Goal: Transaction & Acquisition: Purchase product/service

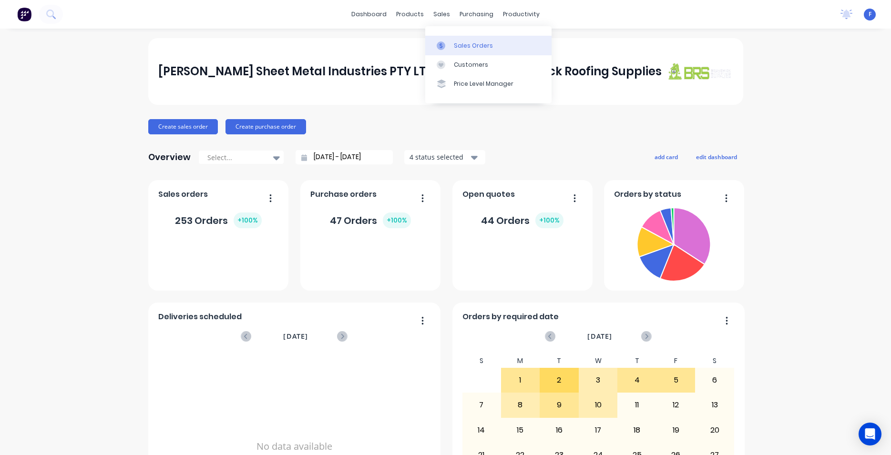
click at [474, 46] on div "Sales Orders" at bounding box center [473, 45] width 39 height 9
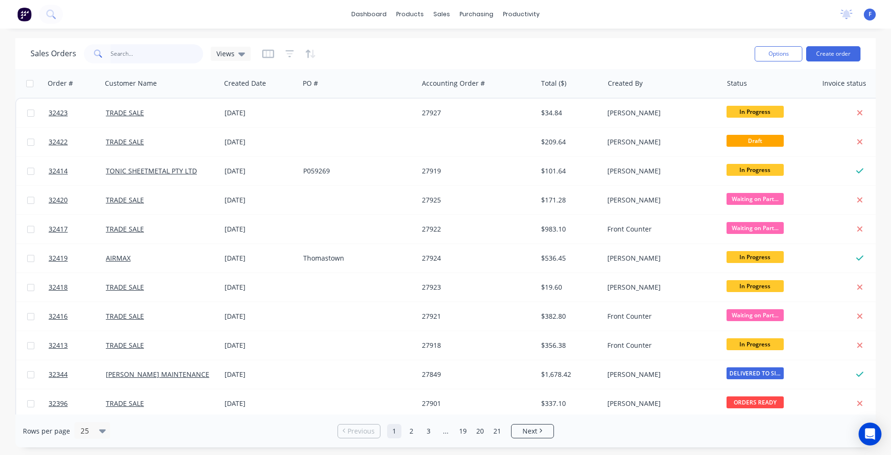
click at [133, 57] on input "text" at bounding box center [157, 53] width 93 height 19
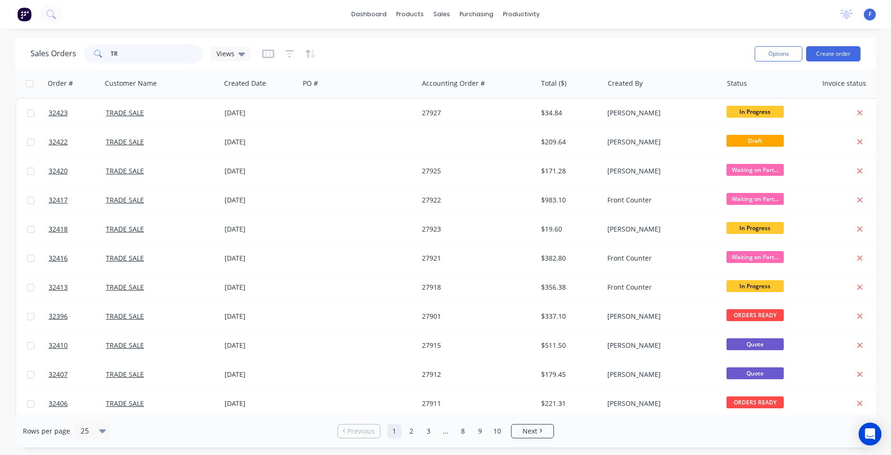
type input "T"
type input "TRADE"
click at [834, 54] on button "Create order" at bounding box center [833, 53] width 54 height 15
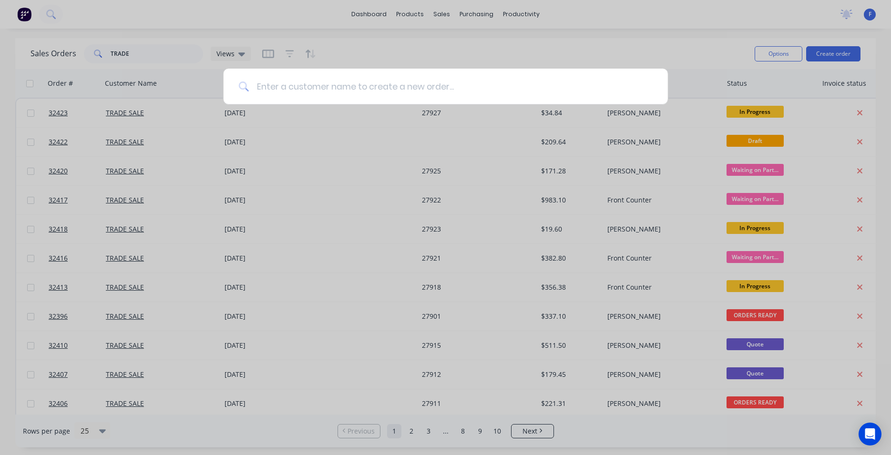
click at [499, 92] on input at bounding box center [451, 87] width 404 height 36
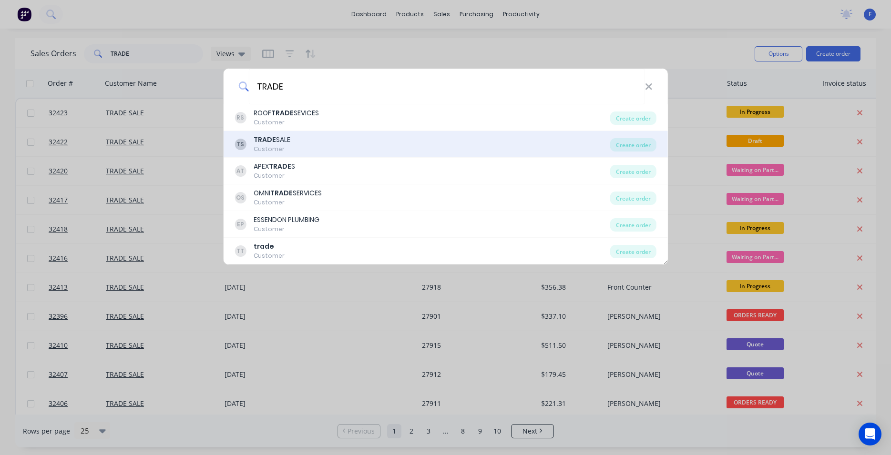
type input "TRADE"
click at [320, 146] on div "TS TRADE SALE Customer" at bounding box center [421, 144] width 375 height 19
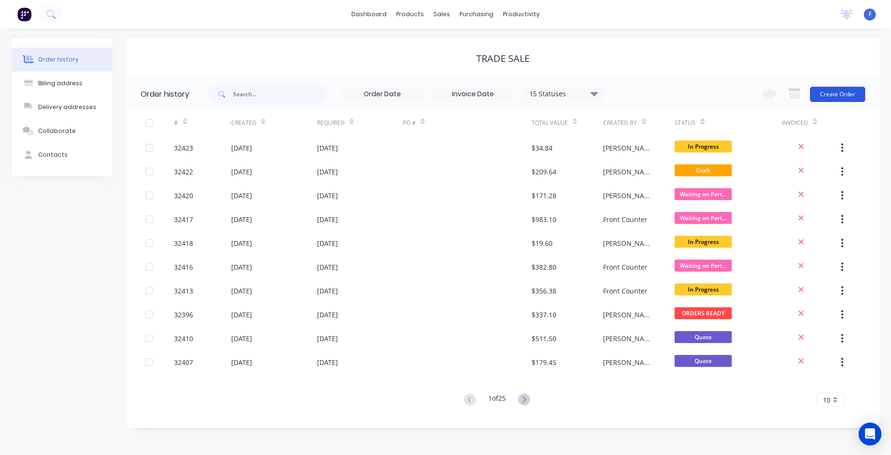
click at [831, 101] on button "Create Order" at bounding box center [837, 94] width 55 height 15
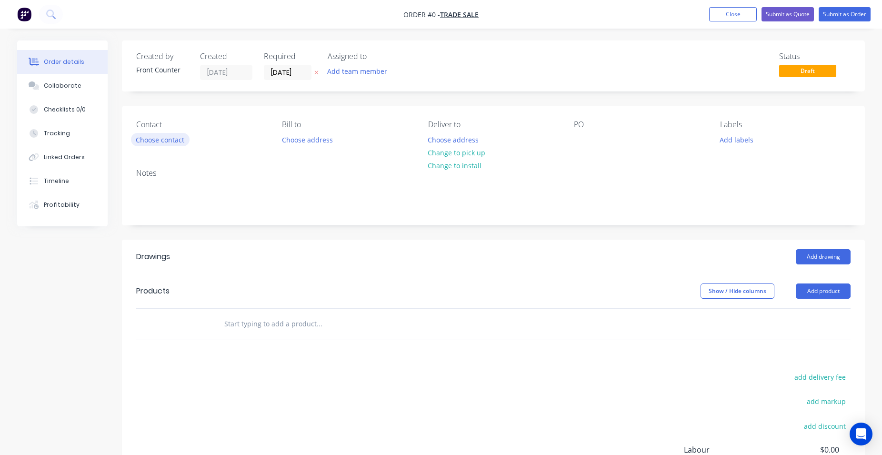
click at [177, 136] on button "Choose contact" at bounding box center [160, 139] width 59 height 13
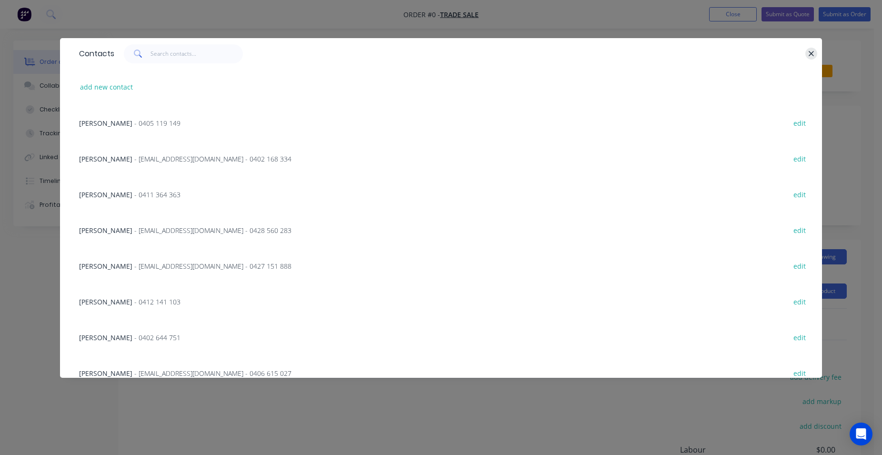
click at [812, 54] on icon "button" at bounding box center [811, 53] width 5 height 5
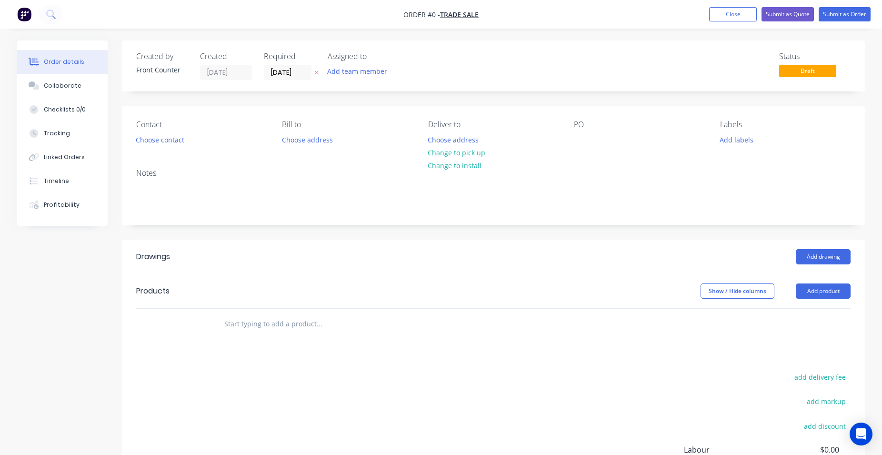
click at [311, 312] on div at bounding box center [384, 324] width 343 height 31
click at [302, 318] on input "text" at bounding box center [319, 323] width 191 height 19
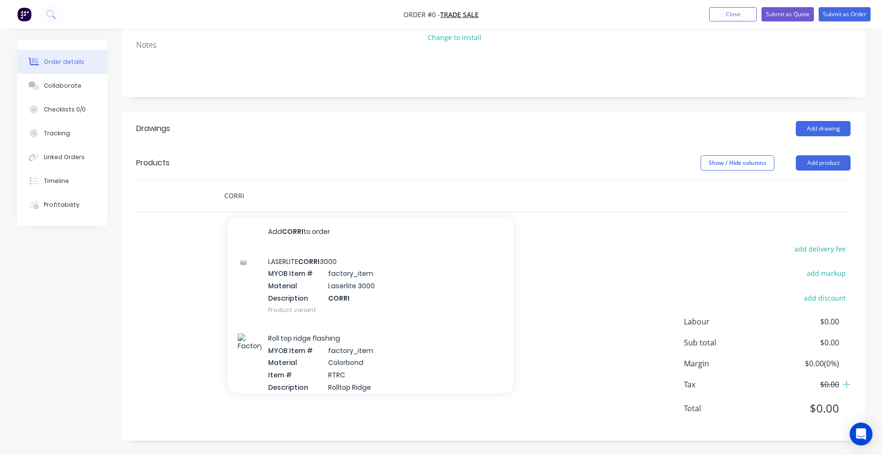
click at [272, 191] on input "CORRI" at bounding box center [319, 195] width 191 height 19
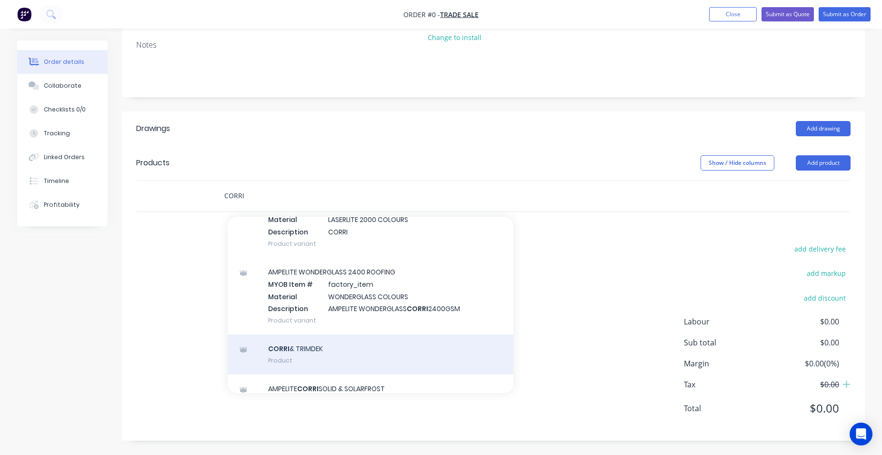
scroll to position [163, 0]
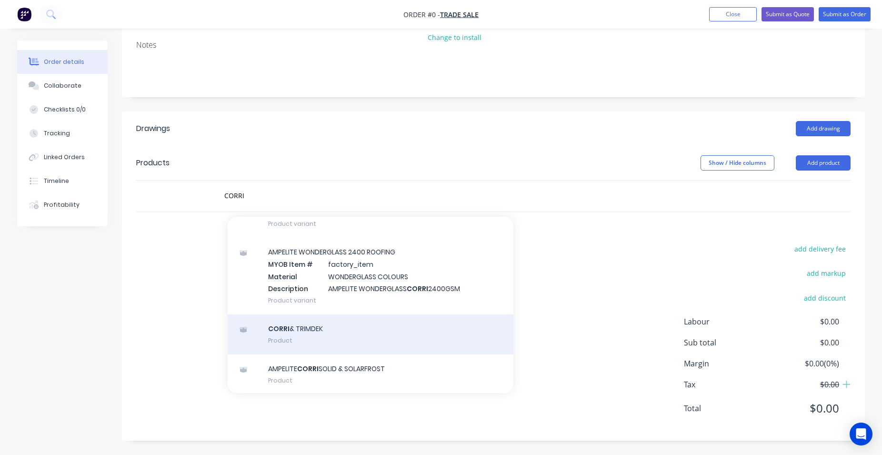
click at [397, 335] on div "CORRI & TRIMDEK Product" at bounding box center [371, 334] width 286 height 40
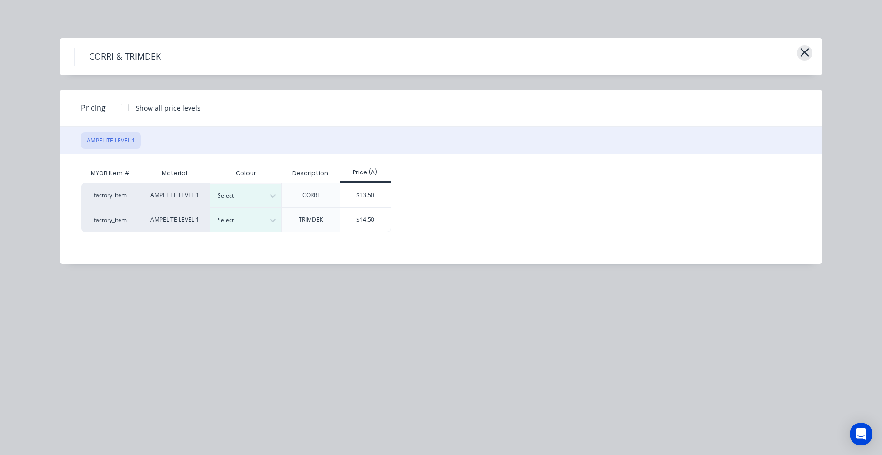
click at [808, 55] on icon "button" at bounding box center [805, 52] width 9 height 9
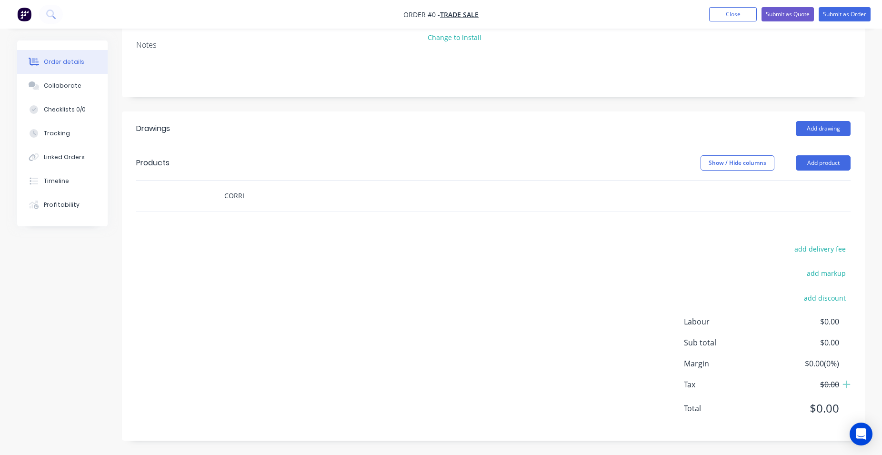
click at [255, 196] on input "CORRI" at bounding box center [319, 195] width 191 height 19
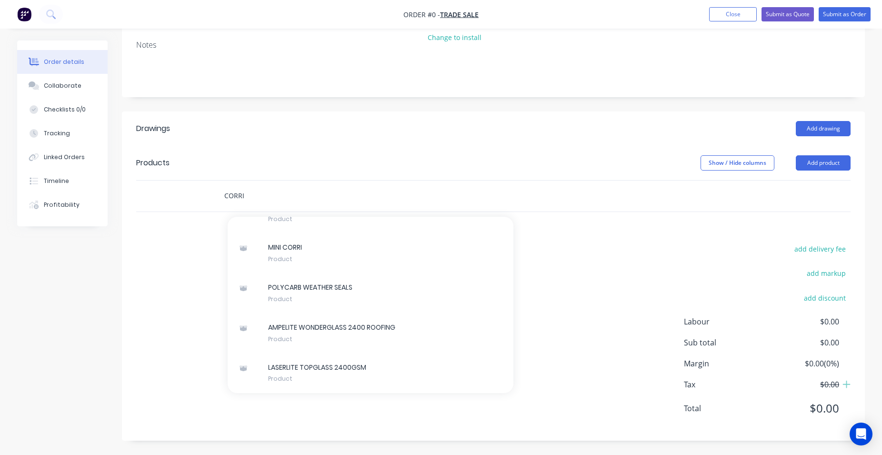
scroll to position [778, 0]
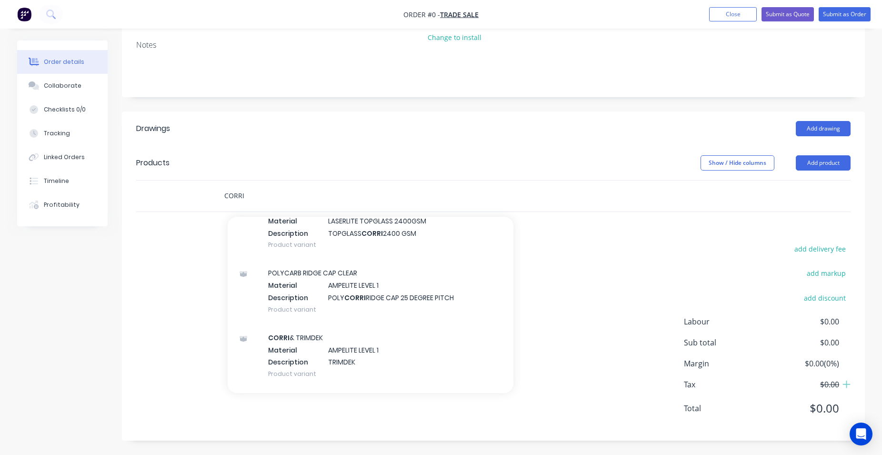
click at [286, 203] on input "CORRI" at bounding box center [319, 195] width 191 height 19
type input "C"
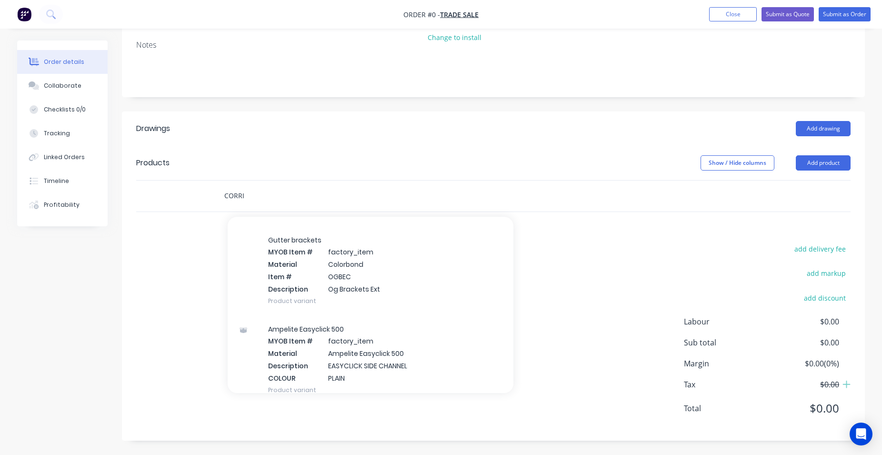
scroll to position [1304, 0]
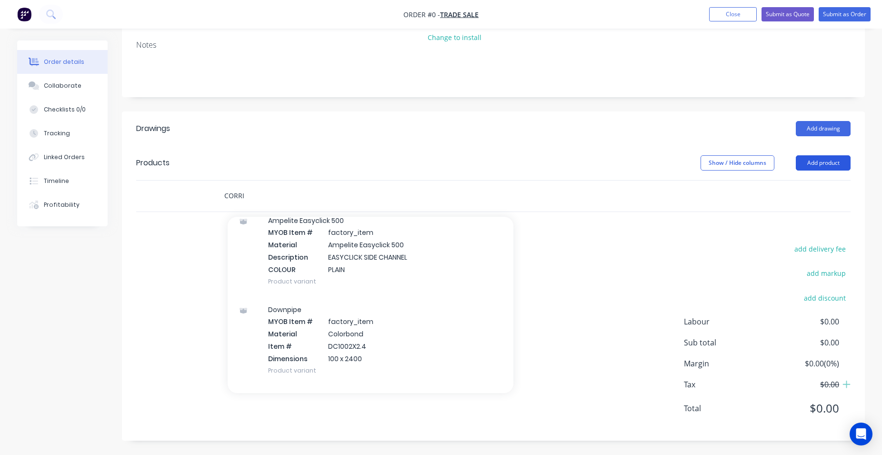
type input "CORRI"
click at [823, 162] on button "Add product" at bounding box center [823, 162] width 55 height 15
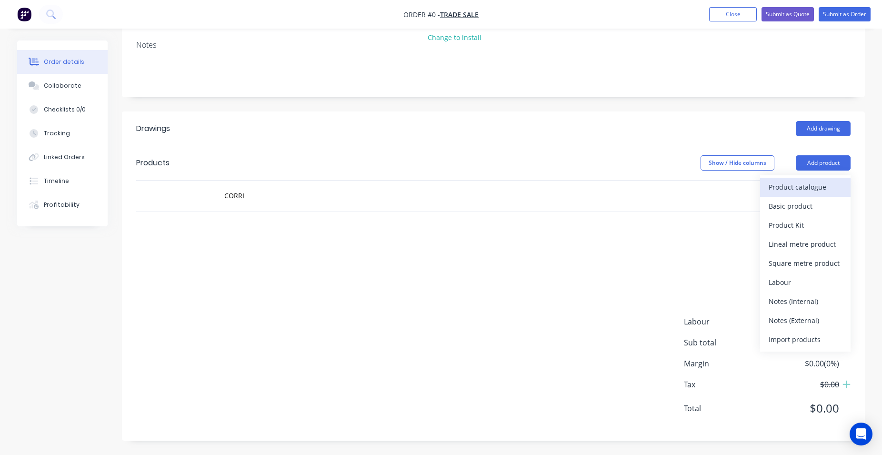
click at [797, 186] on div "Product catalogue" at bounding box center [805, 187] width 73 height 14
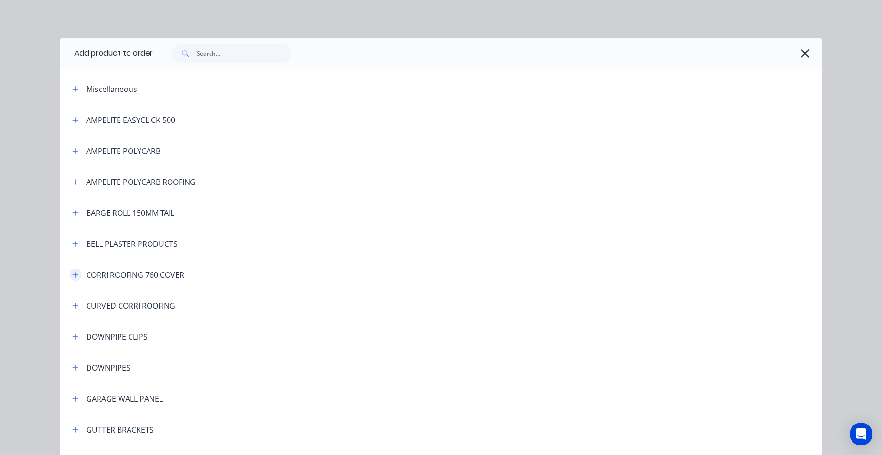
click at [72, 275] on icon "button" at bounding box center [75, 275] width 6 height 7
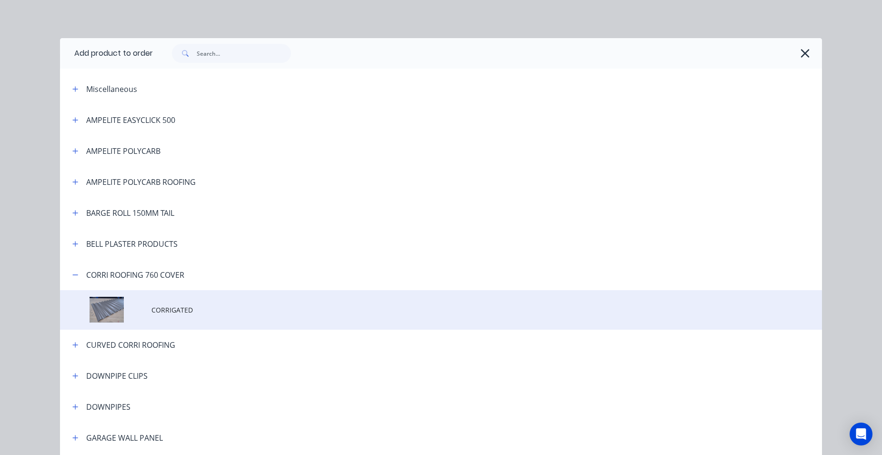
click at [222, 314] on span "CORRIGATED" at bounding box center [420, 310] width 537 height 10
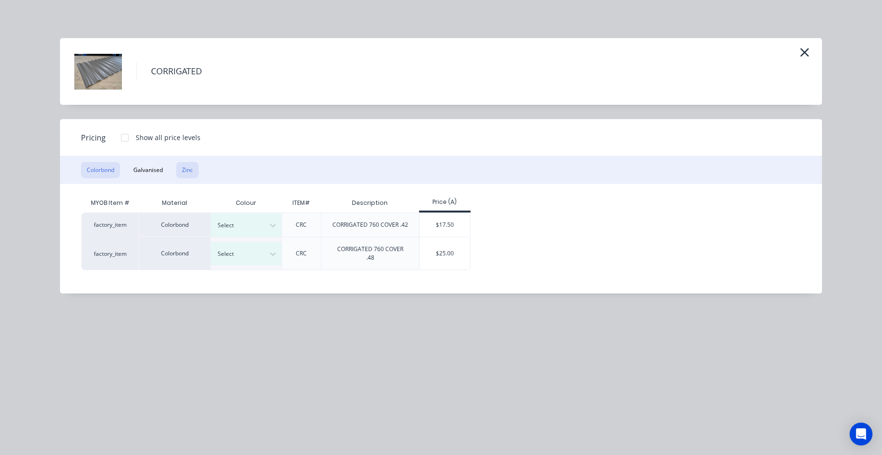
click at [190, 166] on button "Zinc" at bounding box center [187, 170] width 22 height 16
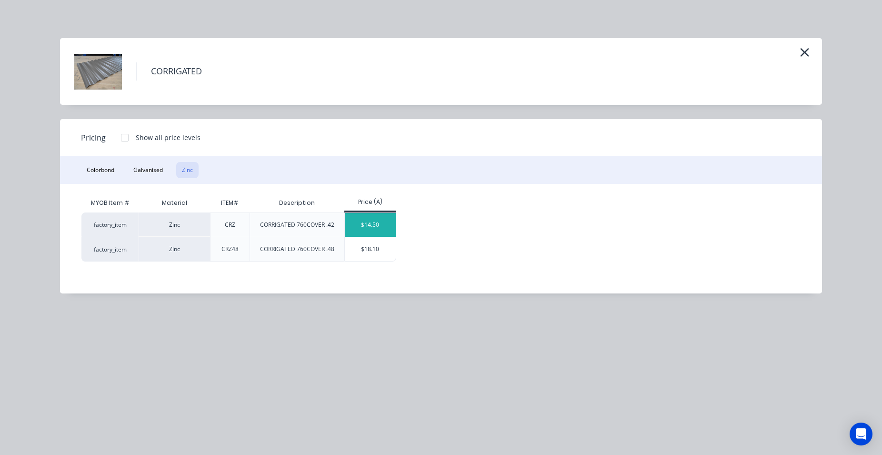
click at [373, 223] on div "$14.50" at bounding box center [370, 225] width 51 height 24
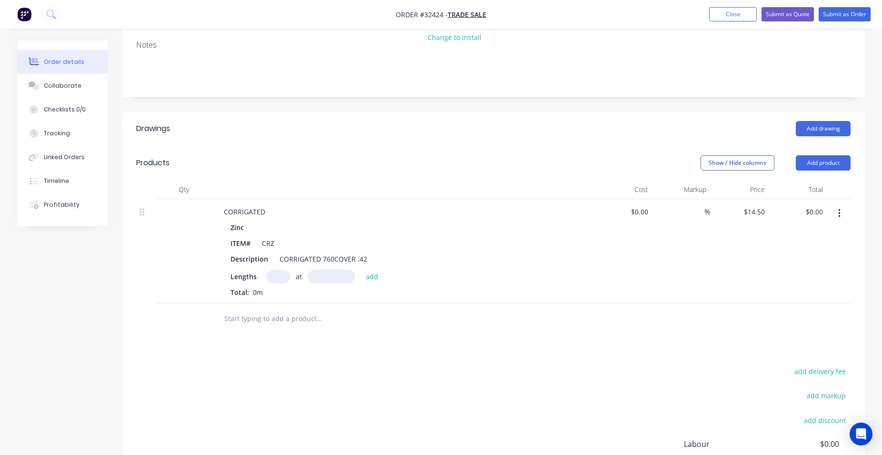
click at [282, 272] on input "text" at bounding box center [278, 277] width 24 height 14
type input "21"
type input "4750"
click at [361, 270] on button "add" at bounding box center [372, 276] width 22 height 13
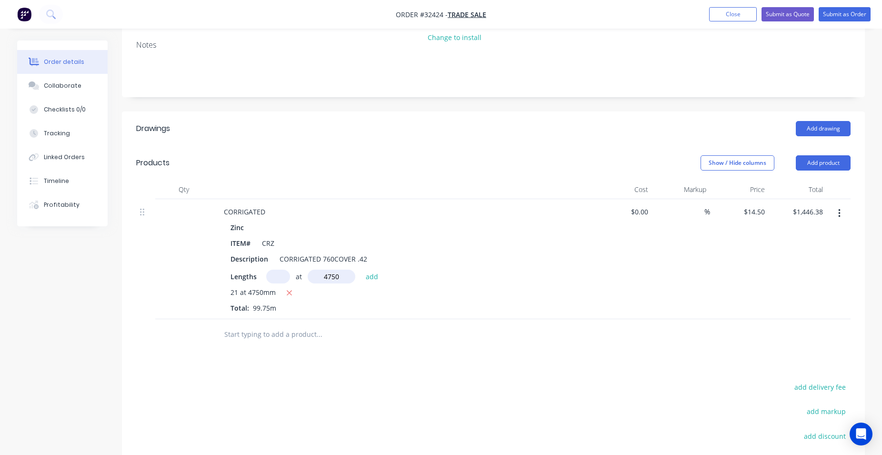
type input "$1,446.38"
click at [401, 332] on input "text" at bounding box center [319, 334] width 191 height 19
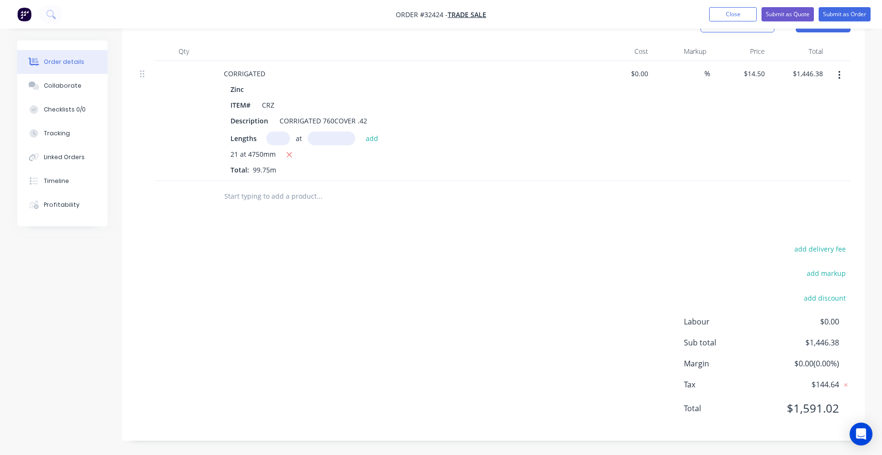
click at [266, 193] on input "text" at bounding box center [319, 196] width 191 height 19
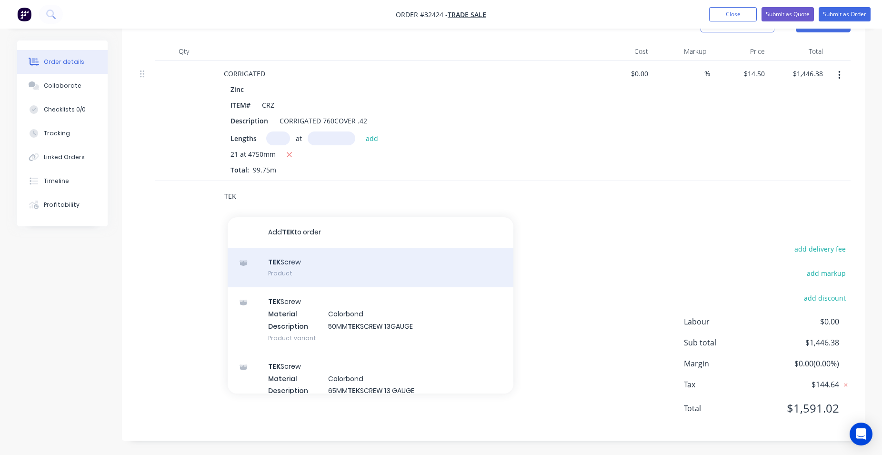
type input "TEK"
click at [328, 260] on div "TEK Screw Product" at bounding box center [371, 268] width 286 height 40
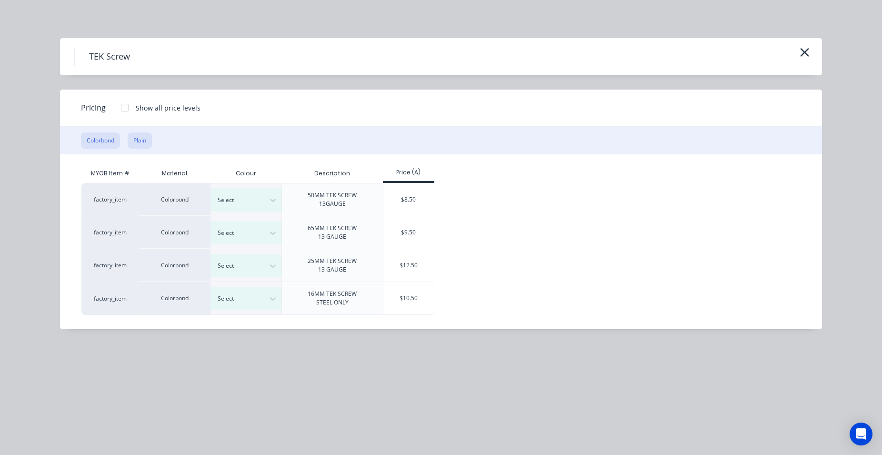
click at [150, 137] on button "Plain" at bounding box center [140, 140] width 24 height 16
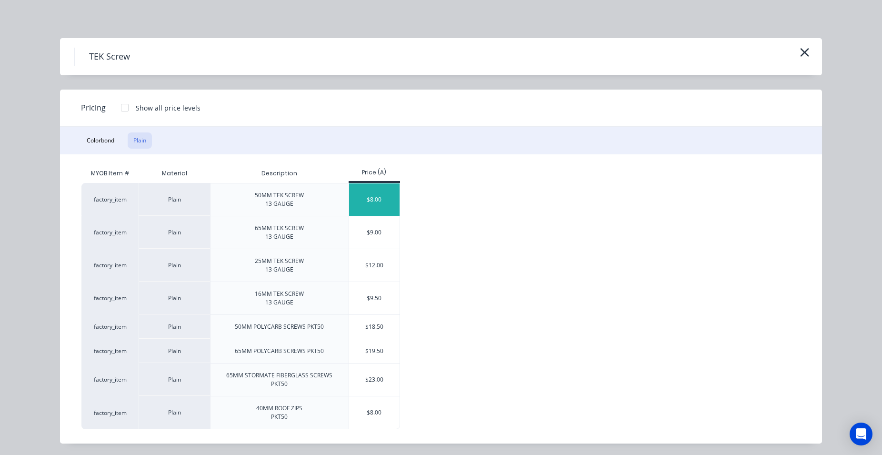
click at [384, 204] on div "$8.00" at bounding box center [374, 199] width 51 height 32
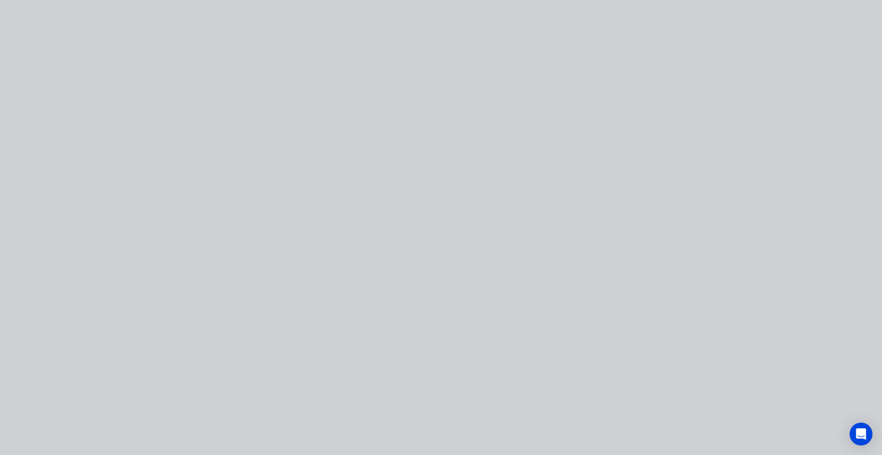
type input "$8.00"
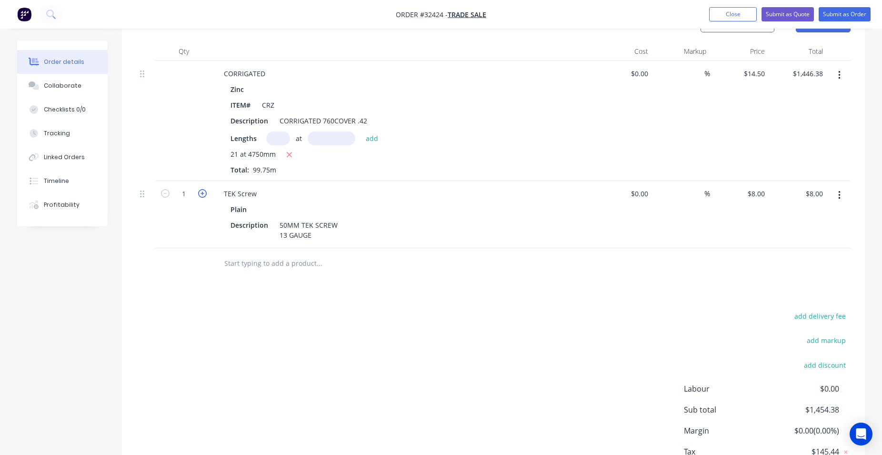
click at [202, 193] on icon "button" at bounding box center [202, 193] width 9 height 9
type input "2"
type input "$16.00"
click at [202, 193] on icon "button" at bounding box center [202, 193] width 9 height 9
type input "3"
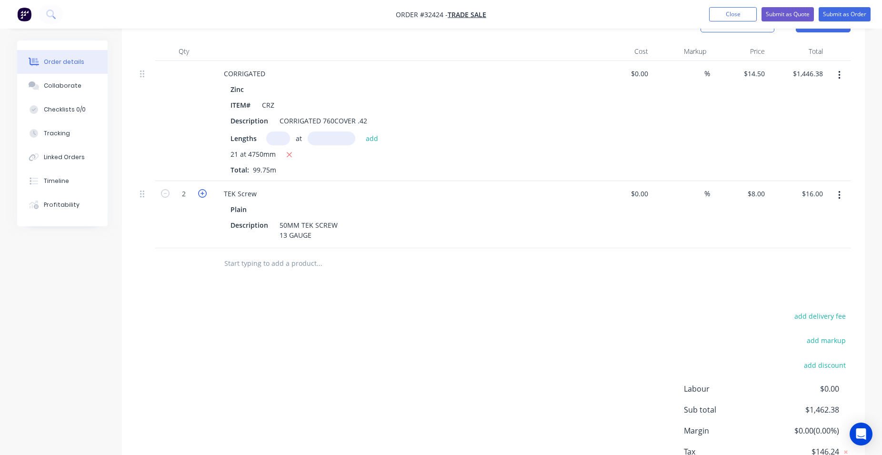
type input "$24.00"
click at [202, 193] on icon "button" at bounding box center [202, 193] width 9 height 9
type input "4"
type input "$32.00"
click at [202, 193] on icon "button" at bounding box center [202, 193] width 9 height 9
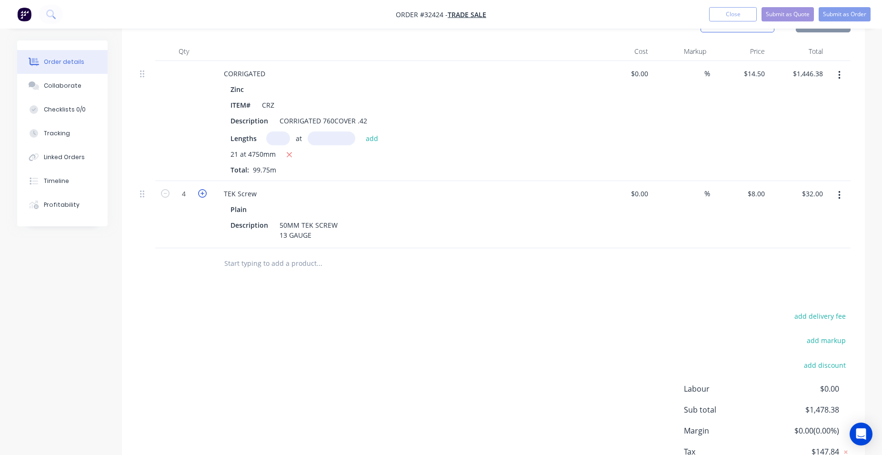
type input "5"
type input "$40.00"
click at [202, 193] on icon "button" at bounding box center [202, 193] width 9 height 9
type input "6"
type input "$48.00"
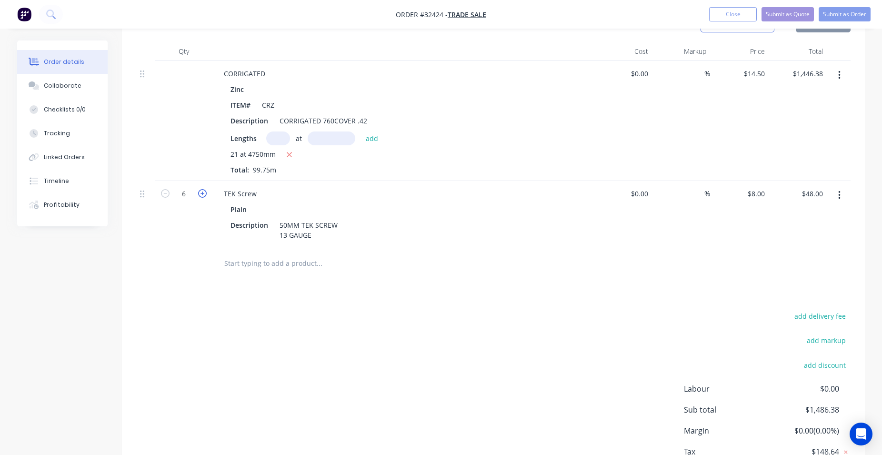
click at [202, 193] on icon "button" at bounding box center [202, 193] width 9 height 9
type input "7"
type input "$56.00"
click at [202, 193] on icon "button" at bounding box center [202, 193] width 9 height 9
type input "8"
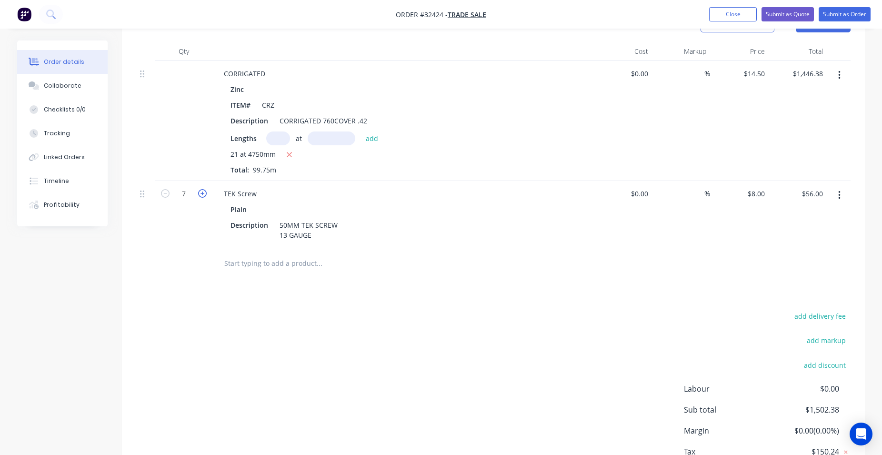
type input "$64.00"
click at [202, 193] on icon "button" at bounding box center [202, 193] width 9 height 9
type input "9"
type input "$72.00"
click at [202, 193] on icon "button" at bounding box center [202, 193] width 9 height 9
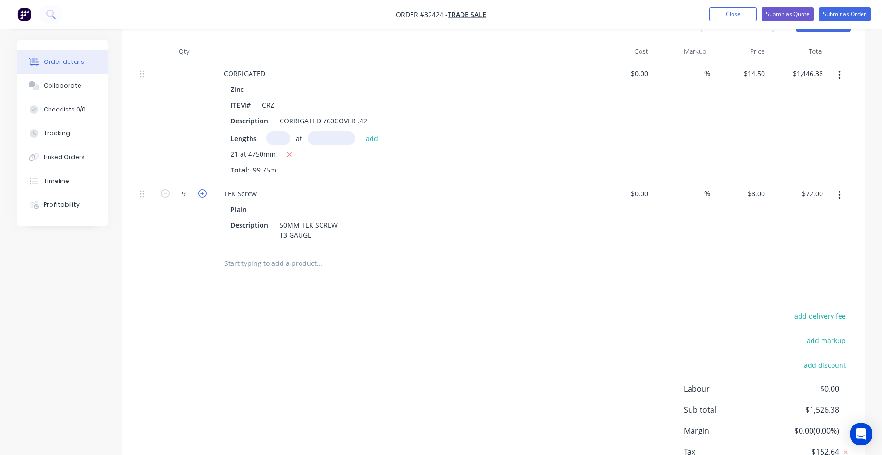
type input "10"
type input "$80.00"
click at [202, 193] on icon "button" at bounding box center [202, 193] width 9 height 9
type input "11"
type input "$88.00"
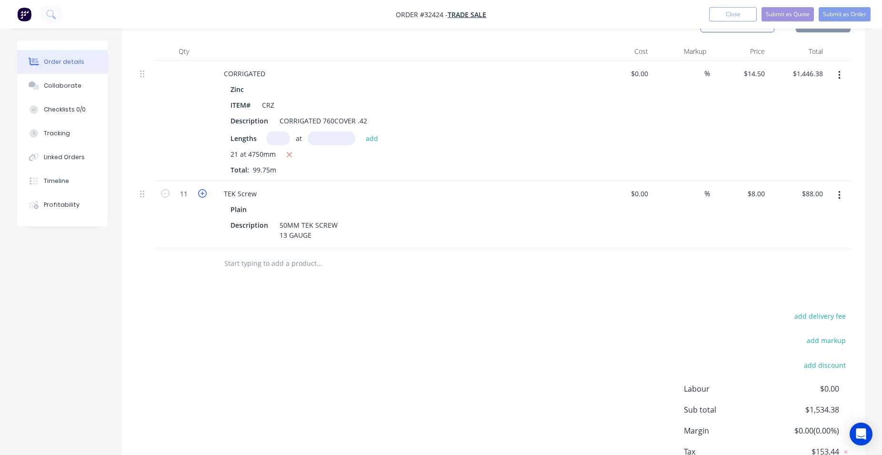
click at [202, 193] on icon "button" at bounding box center [202, 193] width 9 height 9
type input "12"
type input "$96.00"
click at [202, 193] on icon "button" at bounding box center [202, 193] width 9 height 9
type input "13"
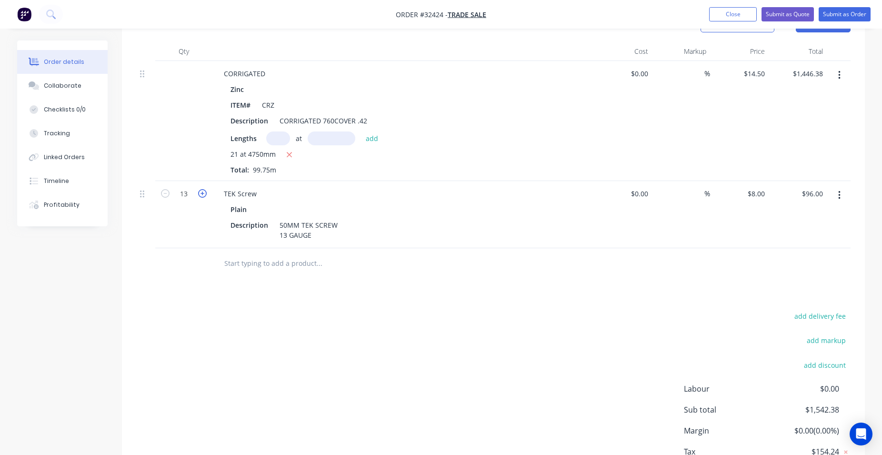
type input "$104.00"
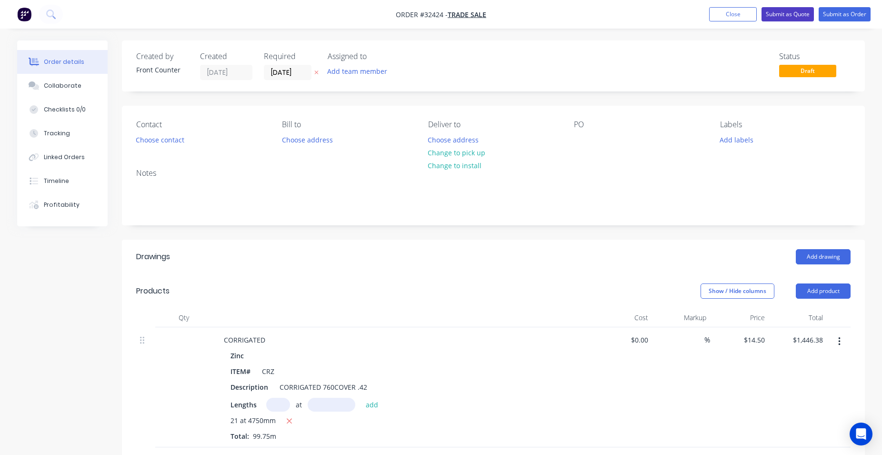
click at [809, 15] on button "Submit as Quote" at bounding box center [788, 14] width 52 height 14
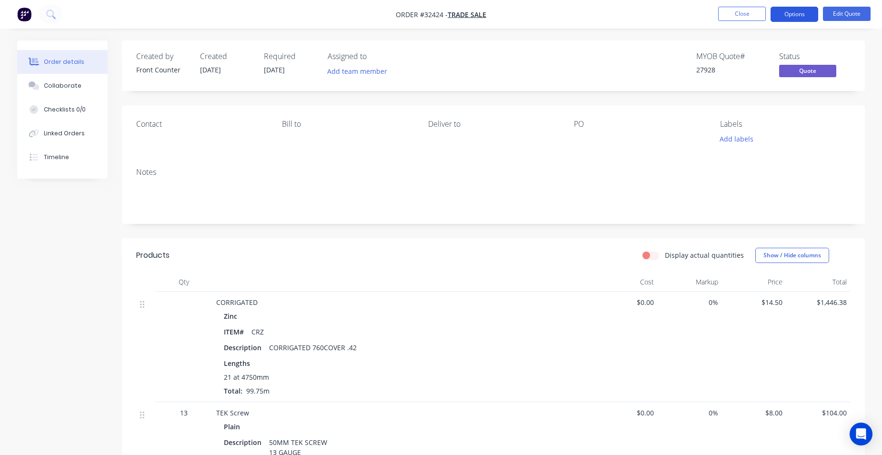
click at [808, 15] on button "Options" at bounding box center [795, 14] width 48 height 15
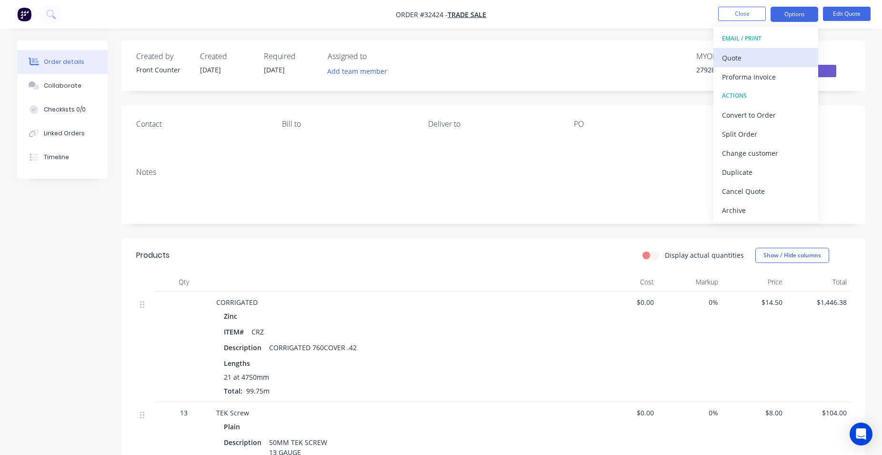
click at [781, 51] on div "Quote" at bounding box center [766, 58] width 88 height 14
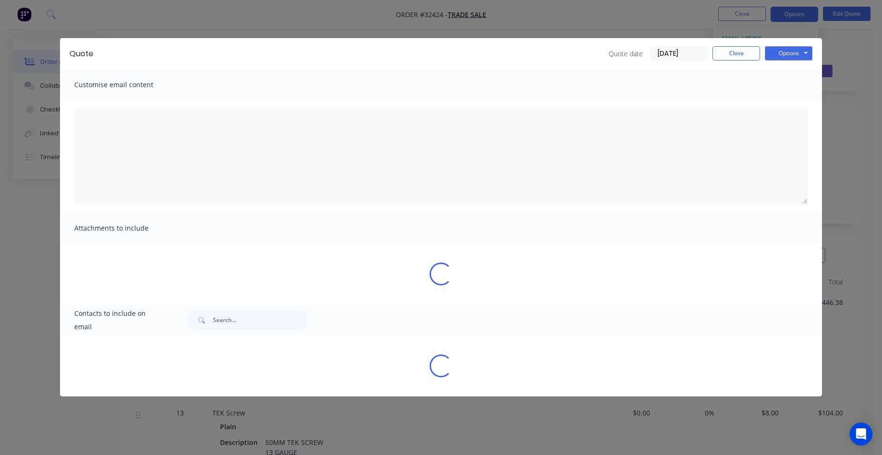
type textarea "A PDF copy of the quote has been attached to this email. To view your quote onl…"
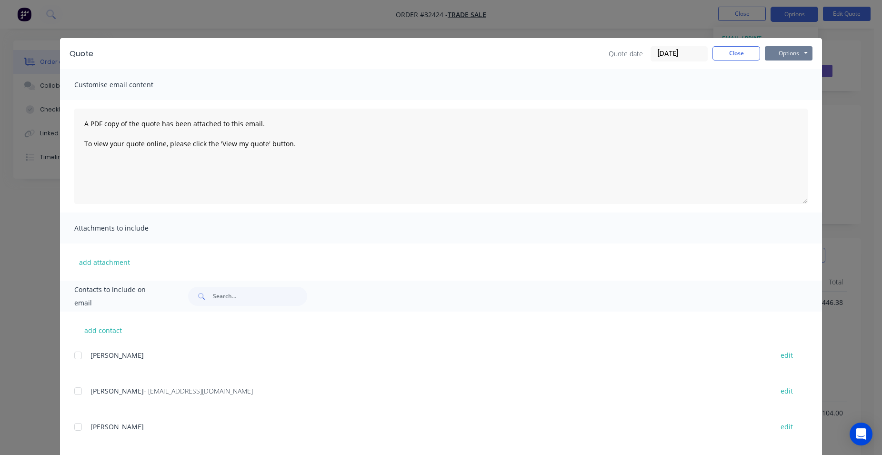
click at [792, 50] on button "Options" at bounding box center [789, 53] width 48 height 14
click at [793, 87] on button "Print" at bounding box center [795, 86] width 61 height 16
click at [730, 53] on button "Close" at bounding box center [737, 53] width 48 height 14
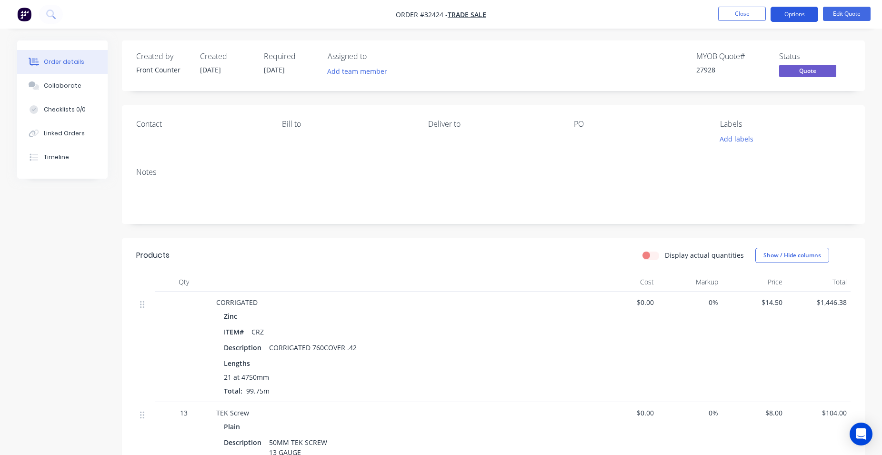
click at [794, 17] on button "Options" at bounding box center [795, 14] width 48 height 15
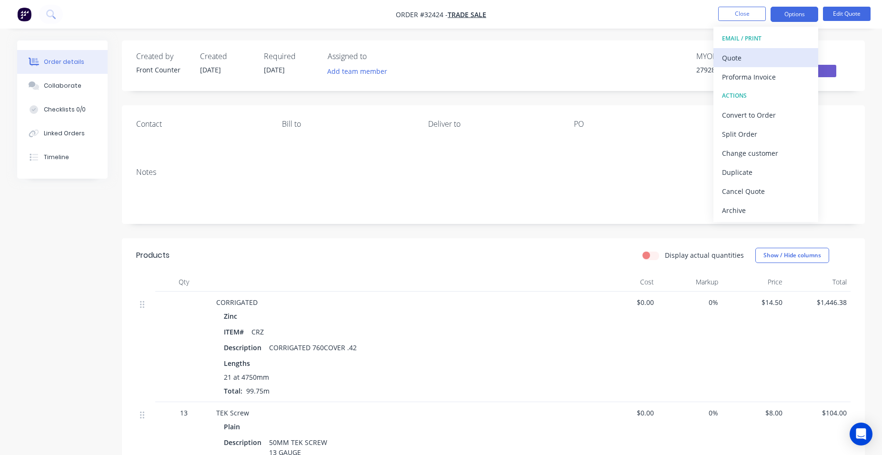
click at [760, 59] on div "Quote" at bounding box center [766, 58] width 88 height 14
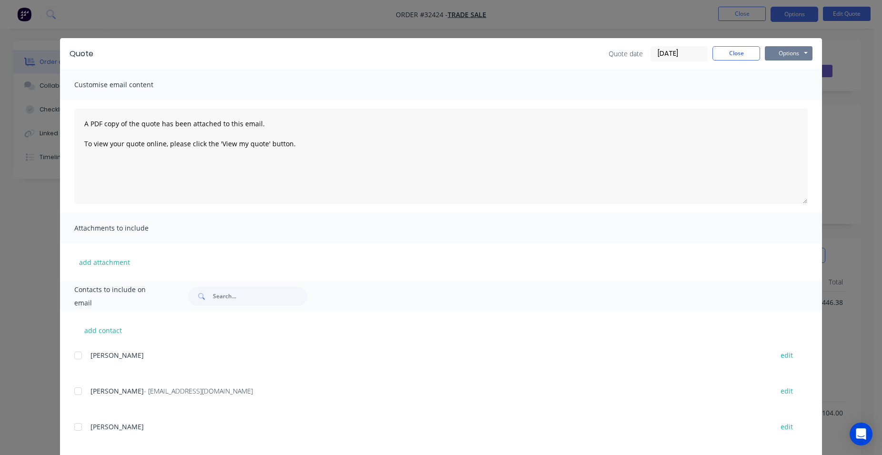
click at [799, 58] on button "Options" at bounding box center [789, 53] width 48 height 14
click at [795, 86] on button "Print" at bounding box center [795, 86] width 61 height 16
click at [742, 57] on button "Close" at bounding box center [737, 53] width 48 height 14
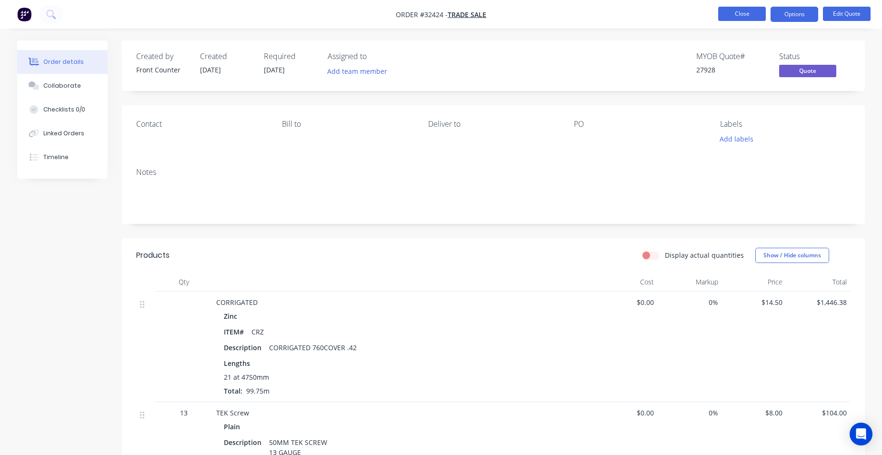
click at [740, 15] on button "Close" at bounding box center [743, 14] width 48 height 14
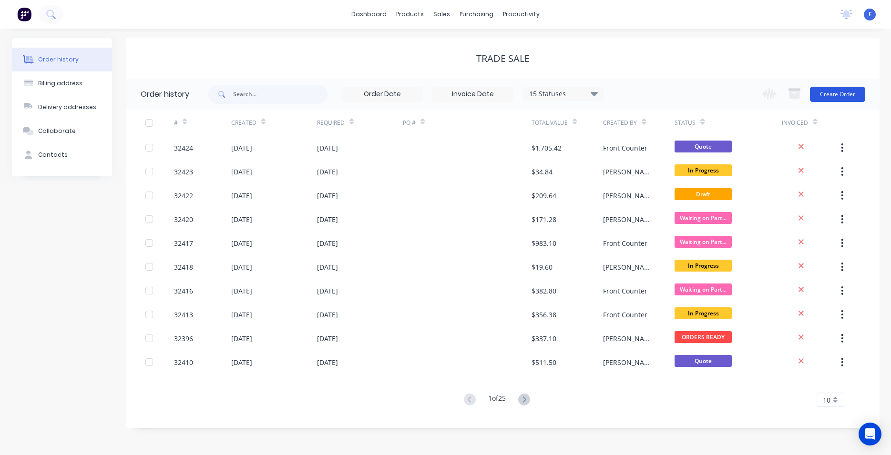
click at [833, 95] on button "Create Order" at bounding box center [837, 94] width 55 height 15
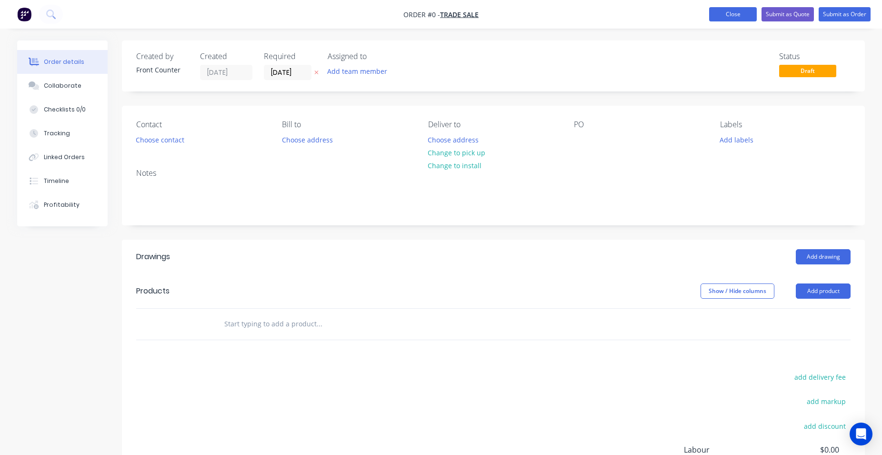
click at [729, 15] on button "Close" at bounding box center [734, 14] width 48 height 14
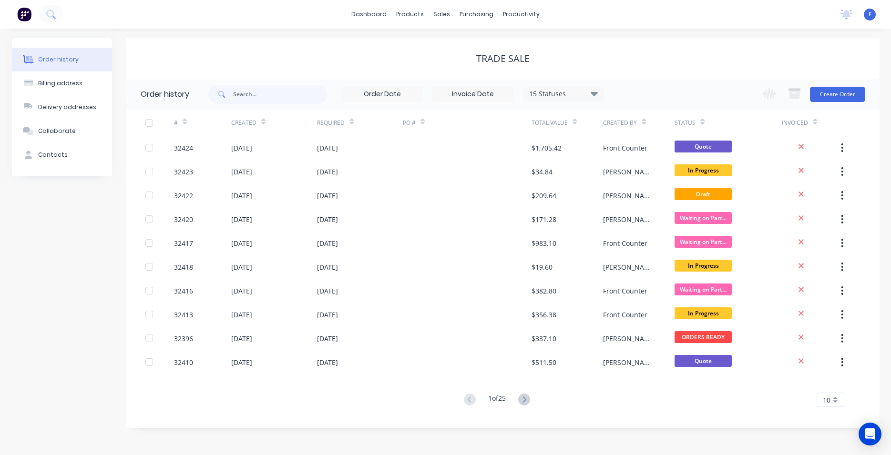
click at [25, 16] on img at bounding box center [24, 14] width 14 height 14
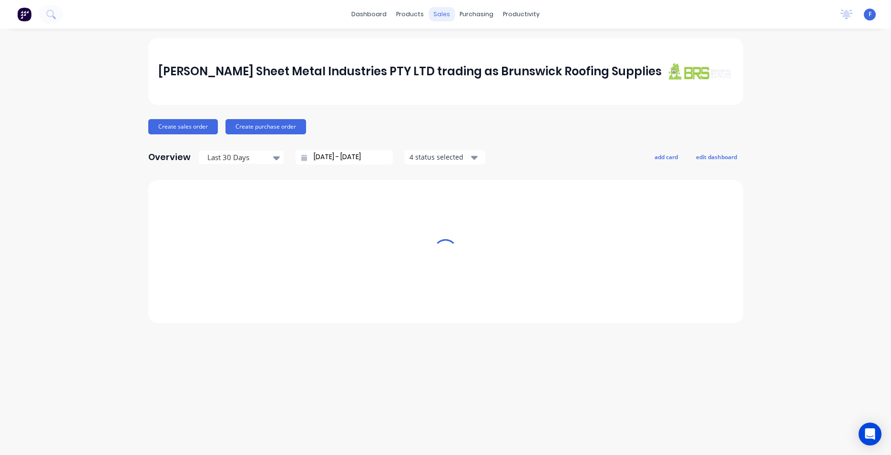
click at [441, 15] on div "sales" at bounding box center [441, 14] width 26 height 14
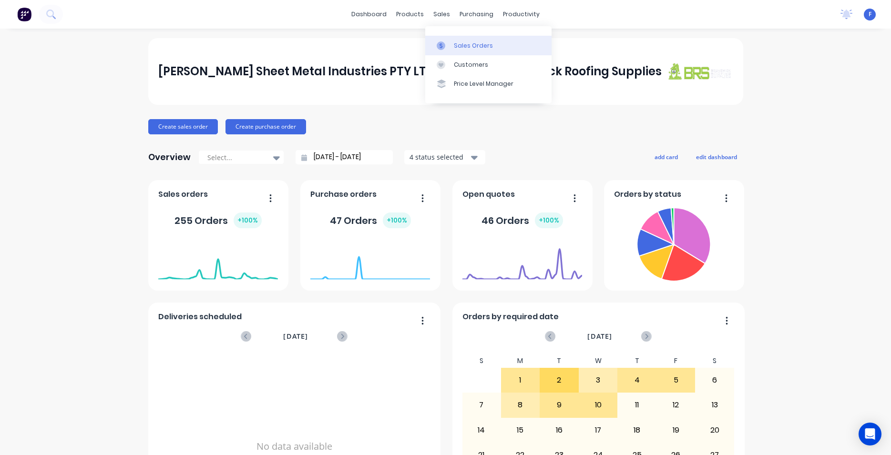
click at [468, 43] on div "Sales Orders" at bounding box center [473, 45] width 39 height 9
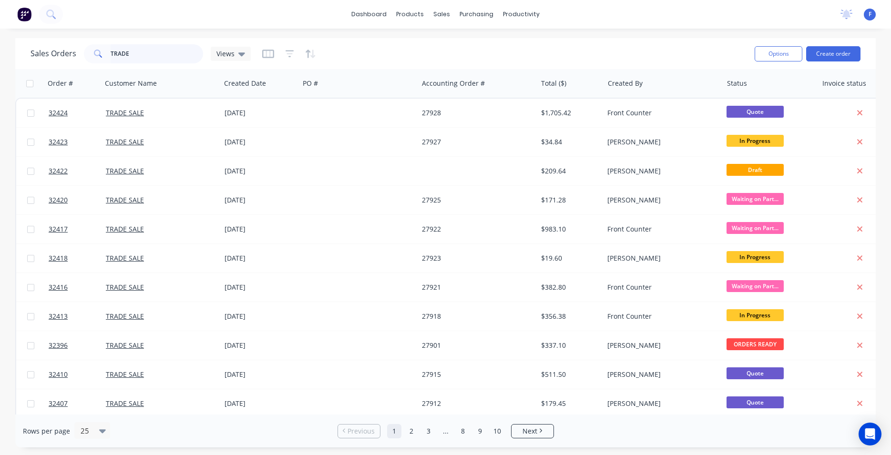
click at [151, 49] on input "TRADE" at bounding box center [157, 53] width 93 height 19
type input "T"
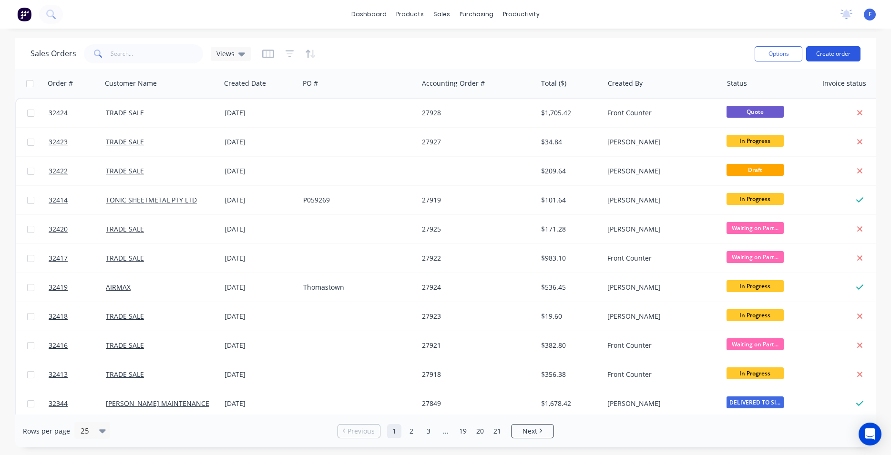
click at [840, 50] on button "Create order" at bounding box center [833, 53] width 54 height 15
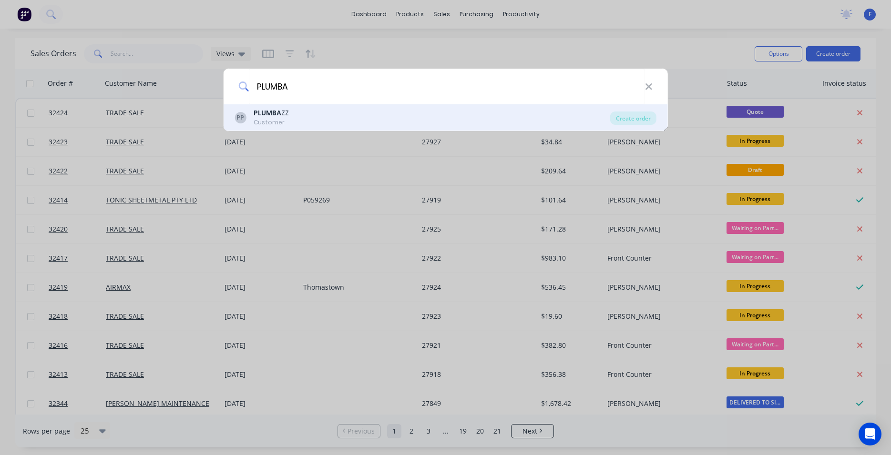
type input "PLUMBA"
click at [330, 123] on div "PP PLUMBA ZZ Customer" at bounding box center [421, 117] width 375 height 19
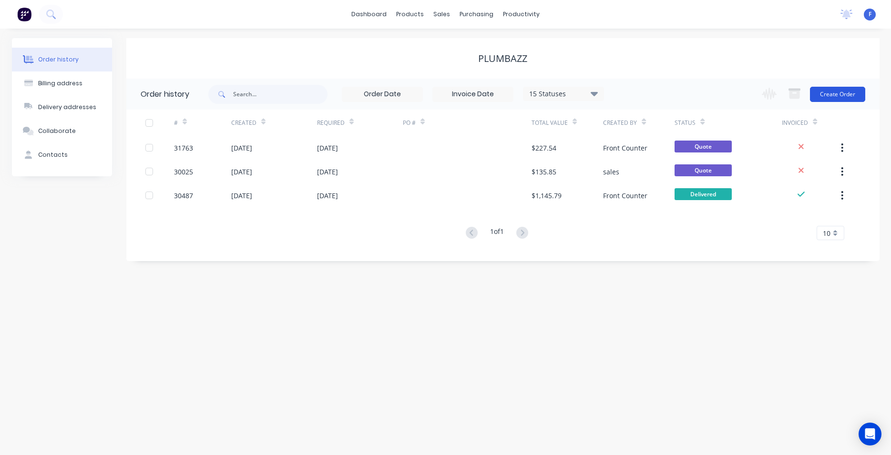
click at [832, 96] on button "Create Order" at bounding box center [837, 94] width 55 height 15
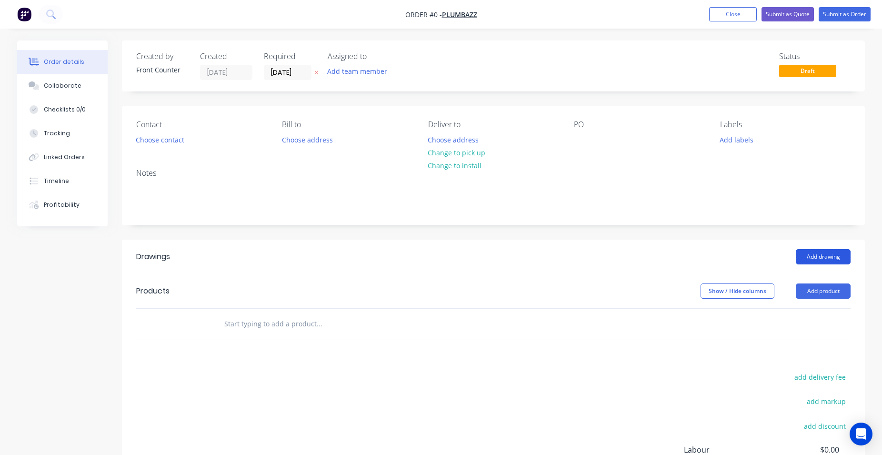
click at [832, 254] on button "Add drawing" at bounding box center [823, 256] width 55 height 15
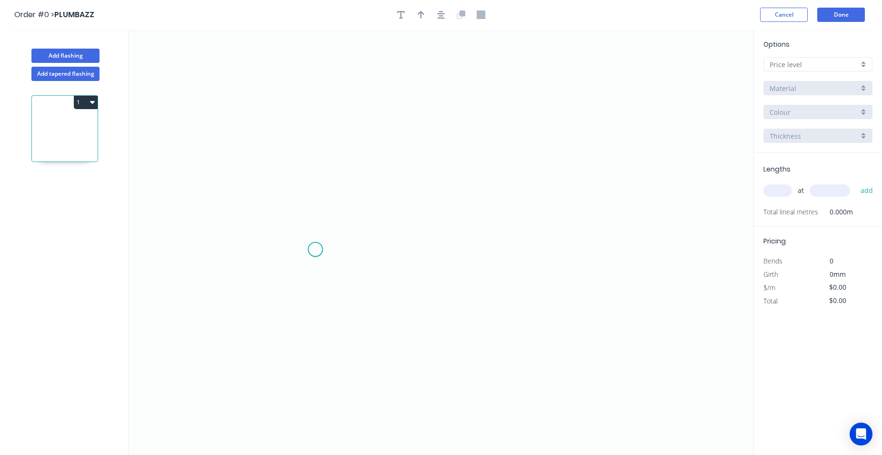
click at [316, 250] on icon "0" at bounding box center [441, 243] width 625 height 426
click at [322, 122] on icon "0" at bounding box center [441, 243] width 625 height 426
click at [580, 133] on icon "0 ?" at bounding box center [441, 243] width 625 height 426
click at [318, 252] on circle at bounding box center [315, 250] width 14 height 14
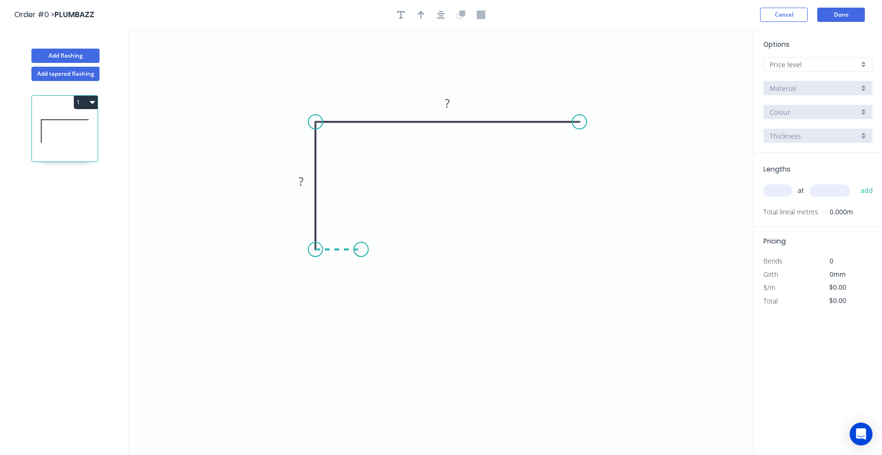
click at [361, 249] on icon "0 ? ?" at bounding box center [441, 243] width 625 height 426
click at [363, 292] on icon "0 ? ? ?" at bounding box center [441, 243] width 625 height 426
click at [620, 213] on div "Drip edge" at bounding box center [628, 216] width 96 height 20
drag, startPoint x: 605, startPoint y: 173, endPoint x: 608, endPoint y: 157, distance: 16.0
click at [605, 173] on div "Delete bend" at bounding box center [627, 177] width 96 height 20
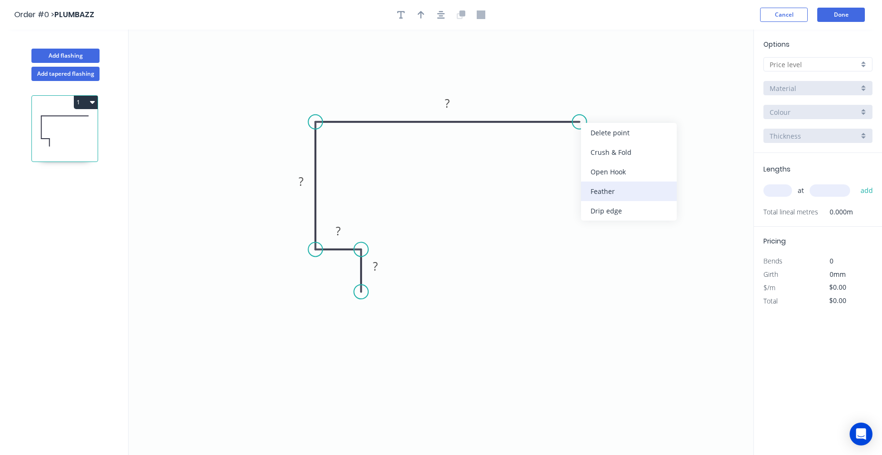
click at [619, 192] on div "Feather" at bounding box center [629, 192] width 96 height 20
click at [603, 98] on tspan "15" at bounding box center [597, 97] width 13 height 16
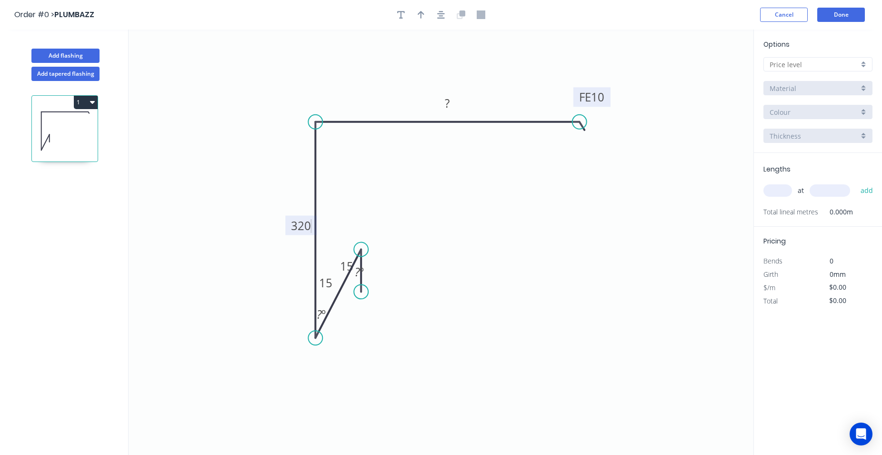
drag, startPoint x: 317, startPoint y: 250, endPoint x: 342, endPoint y: 321, distance: 75.0
click at [317, 338] on circle at bounding box center [315, 338] width 14 height 14
drag, startPoint x: 360, startPoint y: 293, endPoint x: 353, endPoint y: 360, distance: 67.5
click at [358, 378] on circle at bounding box center [361, 371] width 14 height 14
drag, startPoint x: 362, startPoint y: 253, endPoint x: 360, endPoint y: 338, distance: 85.8
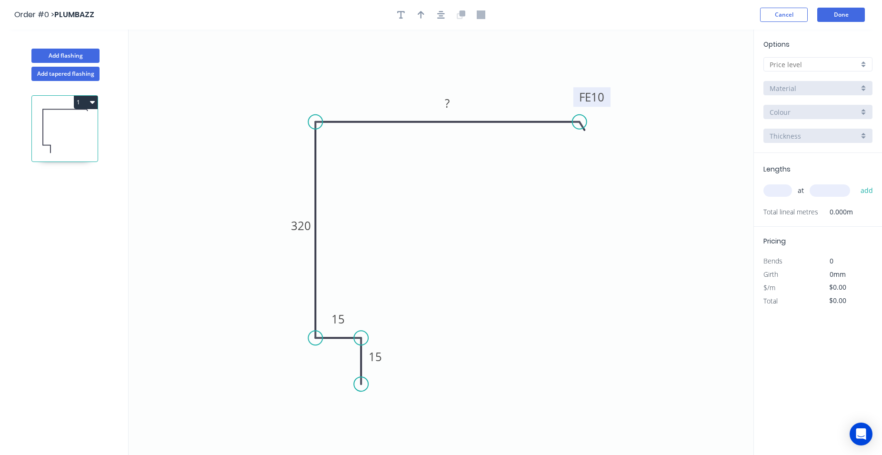
click at [360, 339] on circle at bounding box center [361, 338] width 14 height 14
click at [449, 102] on tspan "?" at bounding box center [447, 103] width 5 height 16
click at [439, 15] on icon "button" at bounding box center [441, 14] width 8 height 9
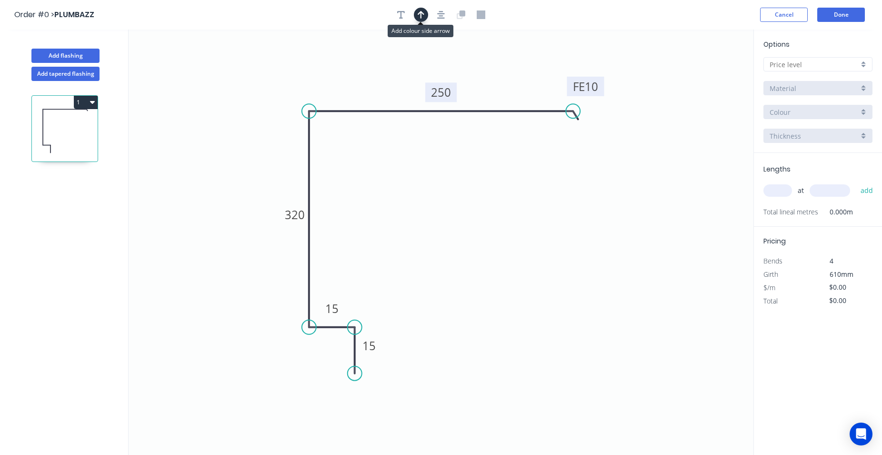
click at [422, 17] on icon "button" at bounding box center [421, 14] width 7 height 9
drag, startPoint x: 705, startPoint y: 74, endPoint x: 528, endPoint y: 85, distance: 177.6
click at [528, 85] on icon at bounding box center [528, 74] width 9 height 30
click at [864, 66] on div at bounding box center [818, 64] width 109 height 14
click at [841, 82] on div "A" at bounding box center [818, 82] width 108 height 17
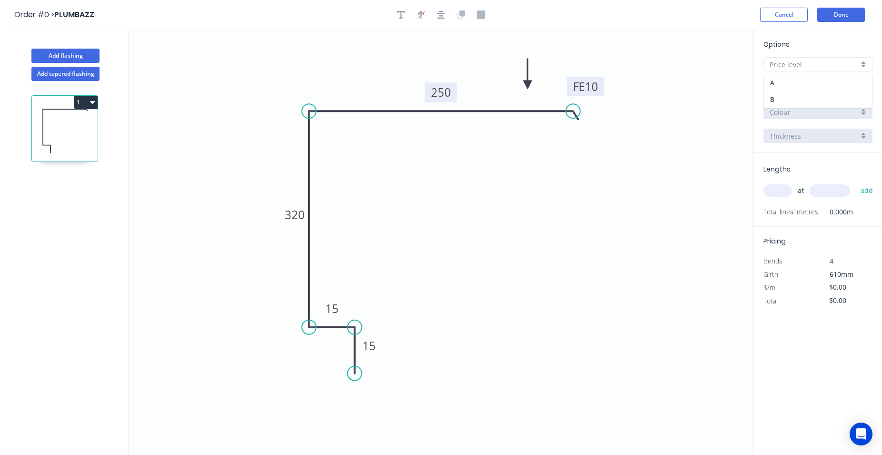
type input "A"
type input "$40.07"
click at [862, 112] on div "Basalt" at bounding box center [818, 112] width 109 height 14
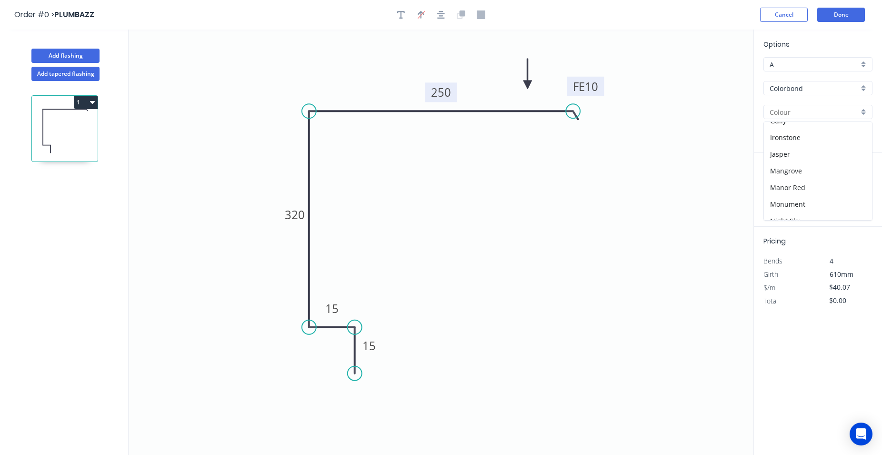
scroll to position [163, 0]
click at [809, 211] on div "Night Sky" at bounding box center [818, 217] width 108 height 17
type input "Night Sky"
click at [779, 193] on input "text" at bounding box center [778, 190] width 29 height 12
type input "8"
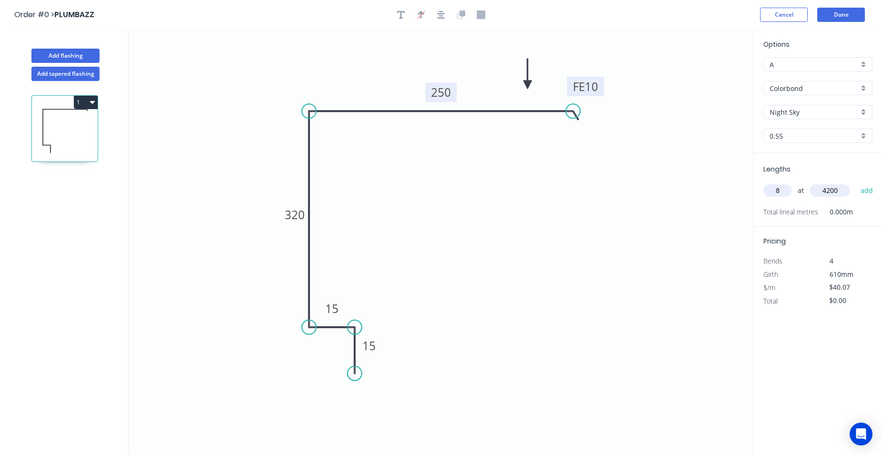
type input "4200"
click at [856, 182] on button "add" at bounding box center [867, 190] width 22 height 16
type input "$1,346.35"
click at [840, 13] on button "Done" at bounding box center [842, 15] width 48 height 14
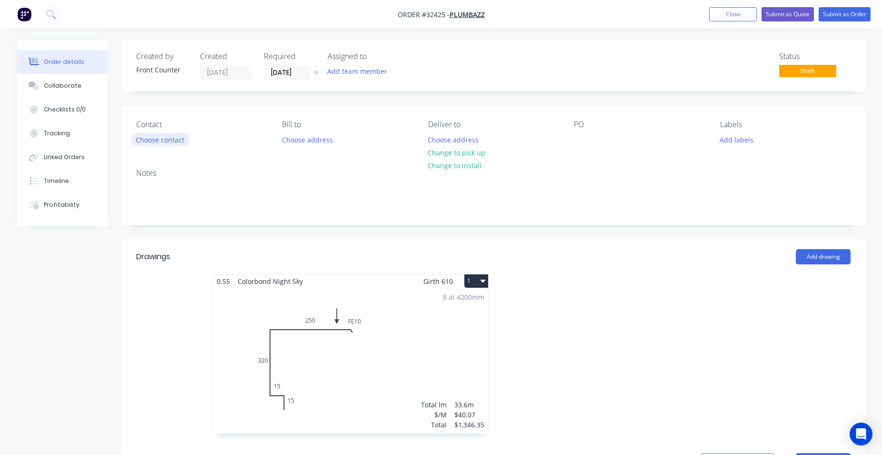
click at [172, 143] on button "Choose contact" at bounding box center [160, 139] width 59 height 13
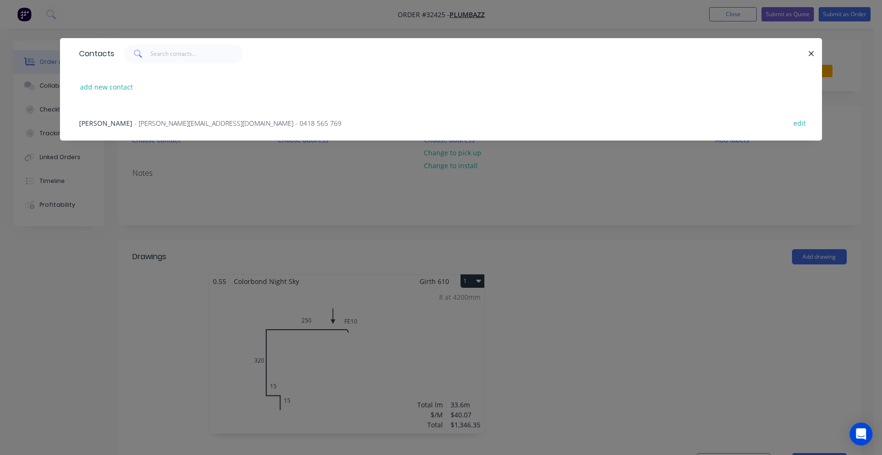
click at [154, 121] on span "- [PERSON_NAME][EMAIL_ADDRESS][DOMAIN_NAME] - 0418 565 769" at bounding box center [237, 123] width 207 height 9
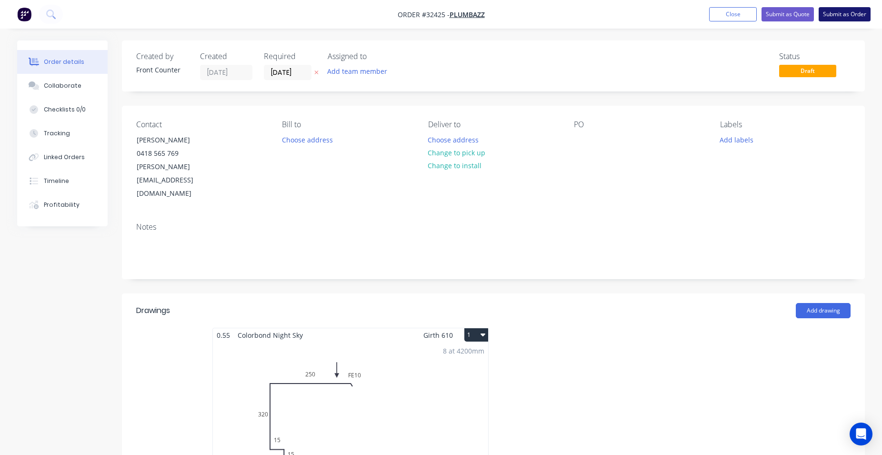
click at [837, 14] on button "Submit as Order" at bounding box center [845, 14] width 52 height 14
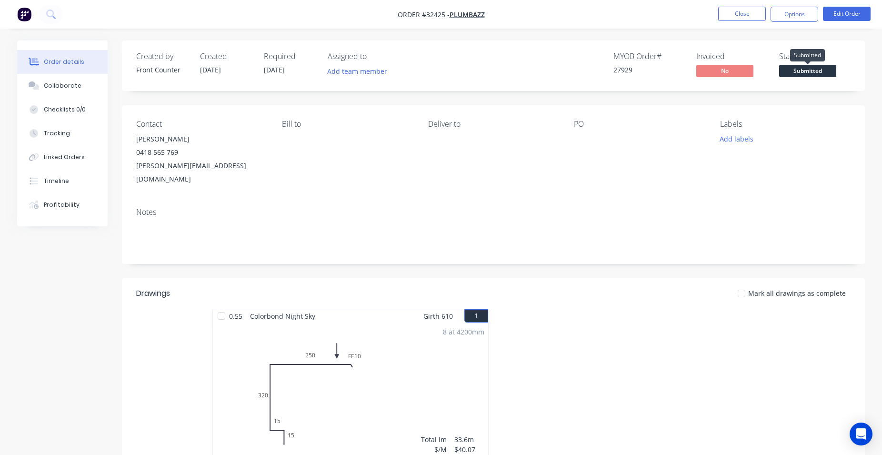
click at [809, 72] on span "Submitted" at bounding box center [808, 71] width 57 height 12
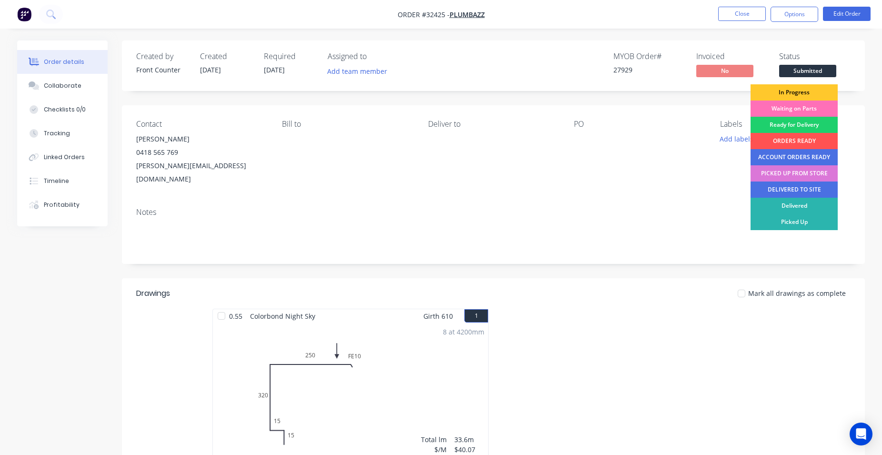
click at [789, 91] on div "In Progress" at bounding box center [794, 92] width 87 height 16
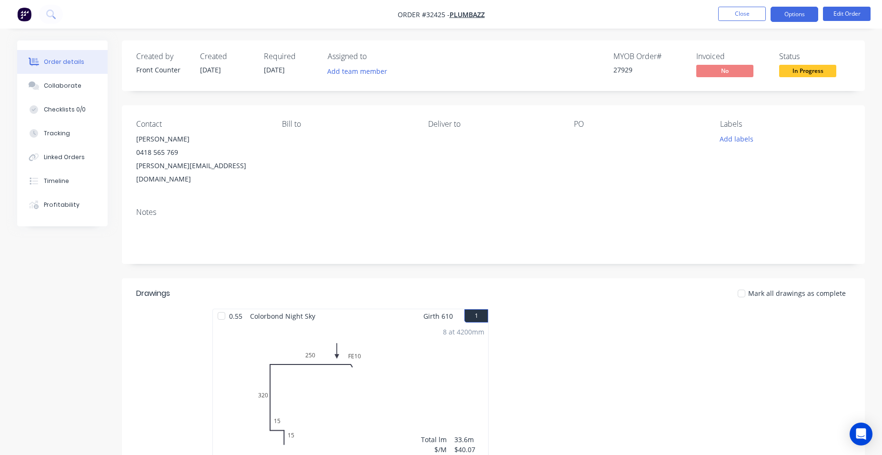
click at [796, 16] on button "Options" at bounding box center [795, 14] width 48 height 15
click at [857, 13] on button "Edit Order" at bounding box center [847, 14] width 48 height 14
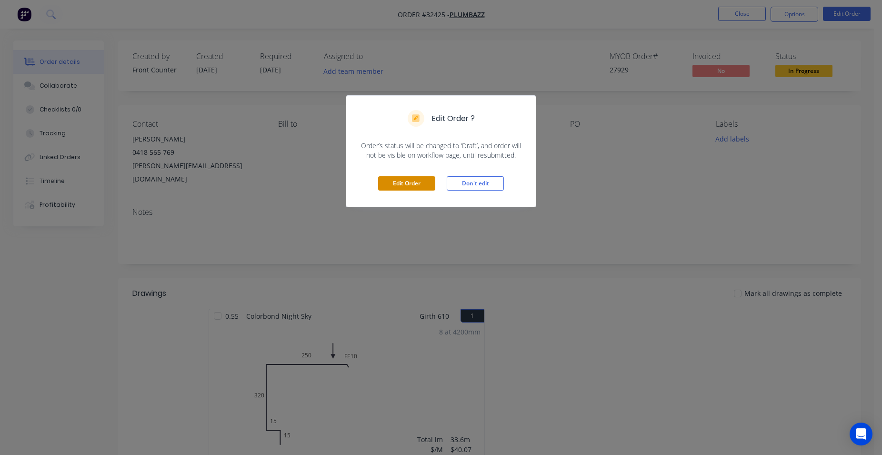
click at [416, 183] on button "Edit Order" at bounding box center [406, 183] width 57 height 14
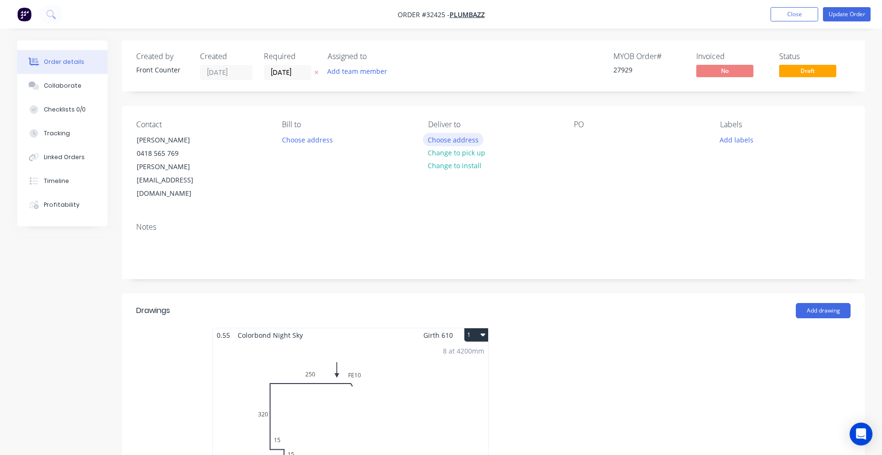
click at [471, 135] on button "Choose address" at bounding box center [453, 139] width 61 height 13
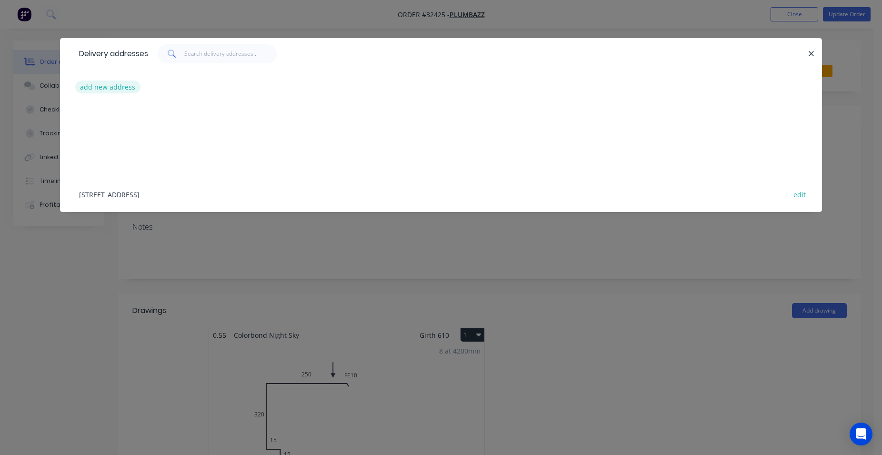
click at [113, 87] on button "add new address" at bounding box center [107, 87] width 65 height 13
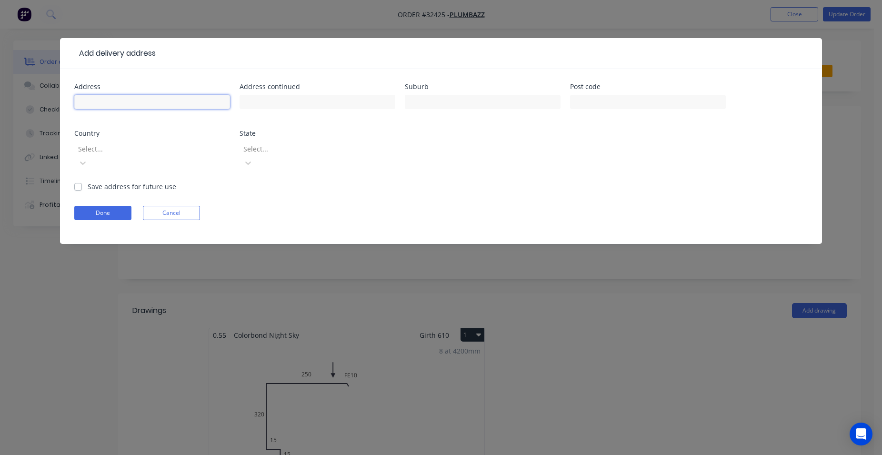
click at [151, 101] on input "text" at bounding box center [152, 102] width 156 height 14
type input "[STREET_ADDRESS]"
type input "[PERSON_NAME]"
click at [88, 182] on label "Save address for future use" at bounding box center [132, 187] width 89 height 10
click at [76, 182] on input "Save address for future use" at bounding box center [78, 186] width 8 height 9
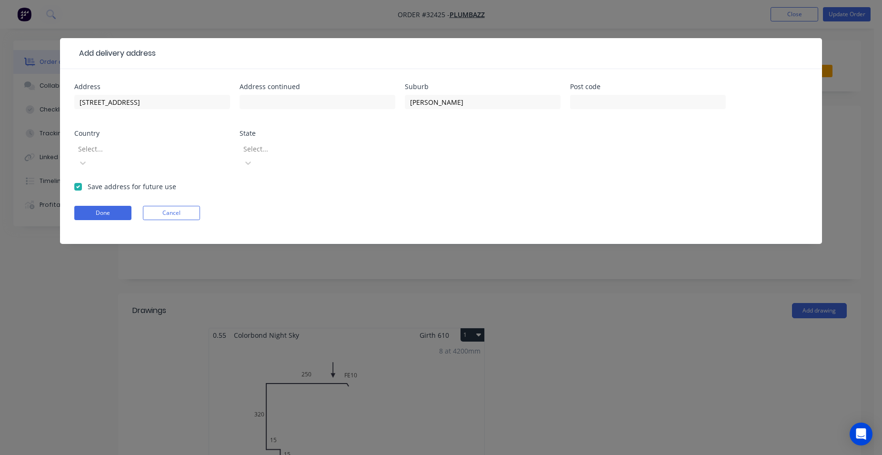
checkbox input "true"
click at [113, 206] on button "Done" at bounding box center [102, 213] width 57 height 14
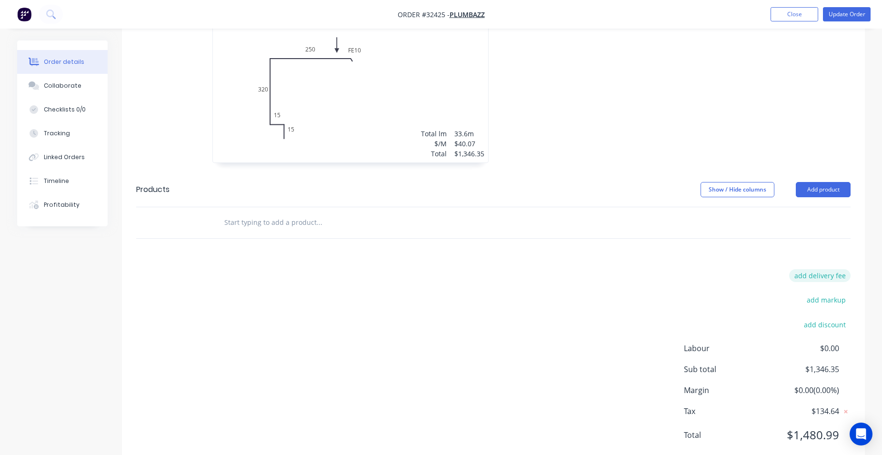
click at [820, 269] on button "add delivery fee" at bounding box center [820, 275] width 61 height 13
type input "50"
click input "submit" at bounding box center [0, 0] width 0 height 0
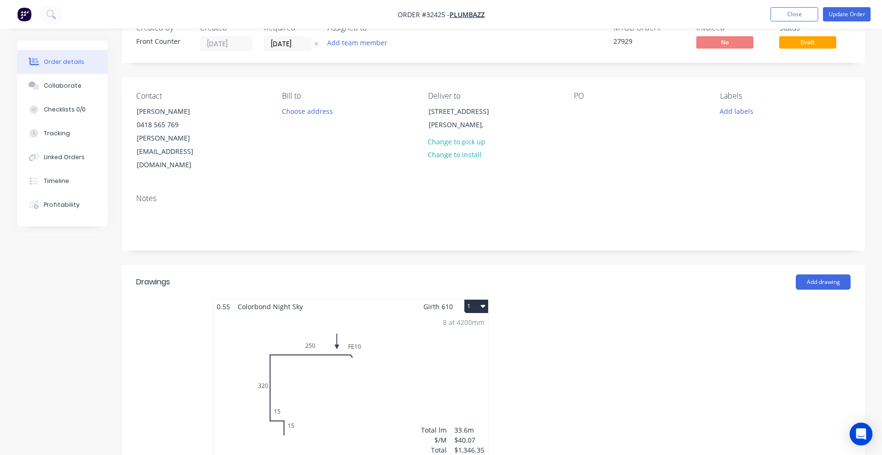
scroll to position [0, 0]
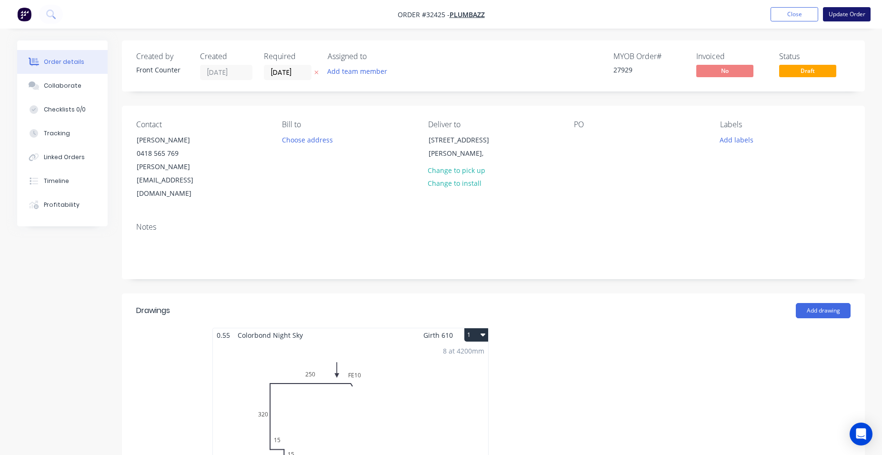
click at [849, 16] on button "Update Order" at bounding box center [847, 14] width 48 height 14
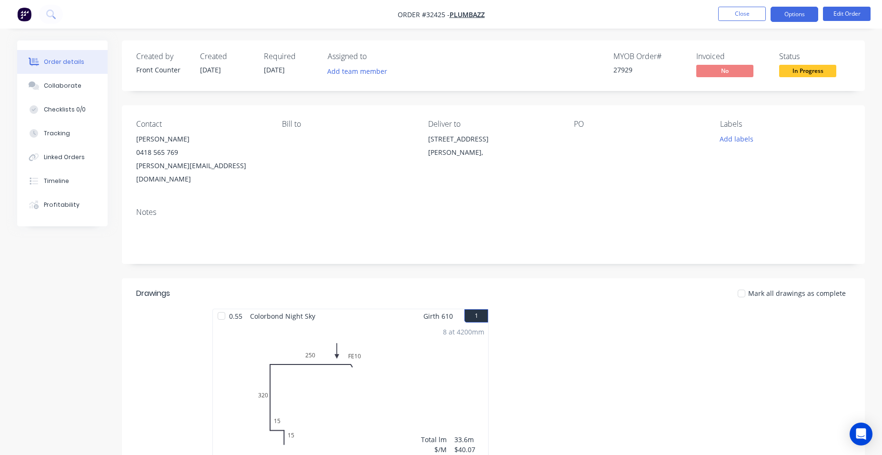
click at [804, 16] on button "Options" at bounding box center [795, 14] width 48 height 15
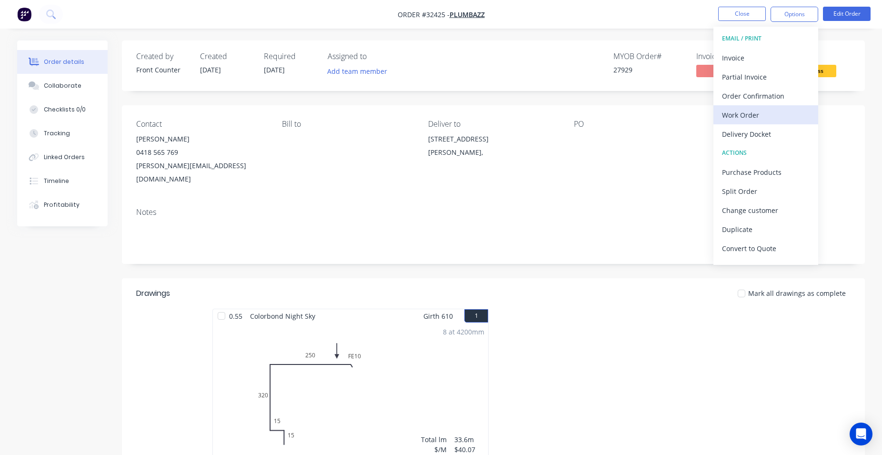
click at [753, 114] on div "Work Order" at bounding box center [766, 115] width 88 height 14
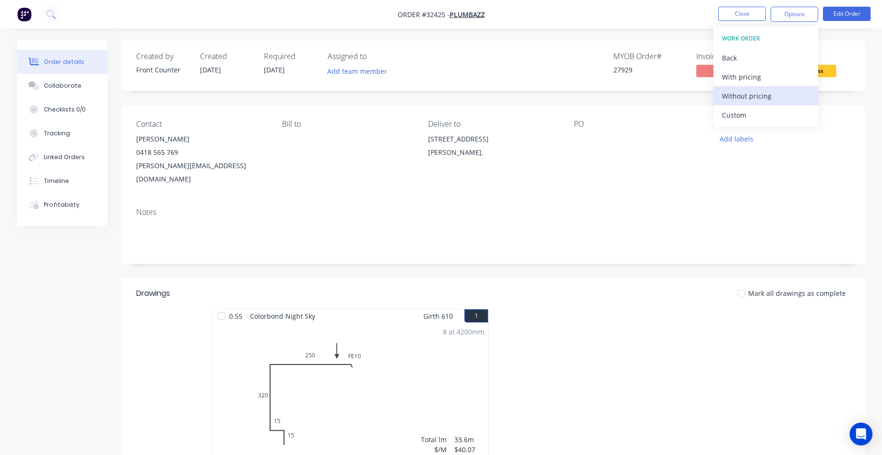
click at [753, 95] on div "Without pricing" at bounding box center [766, 96] width 88 height 14
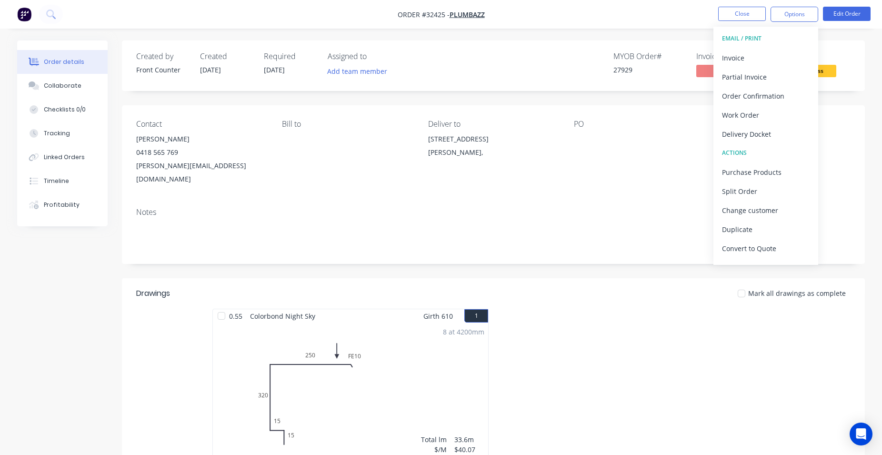
click at [874, 55] on div "Order details Collaborate Checklists 0/0 Tracking Linked Orders Timeline Profit…" at bounding box center [441, 355] width 867 height 629
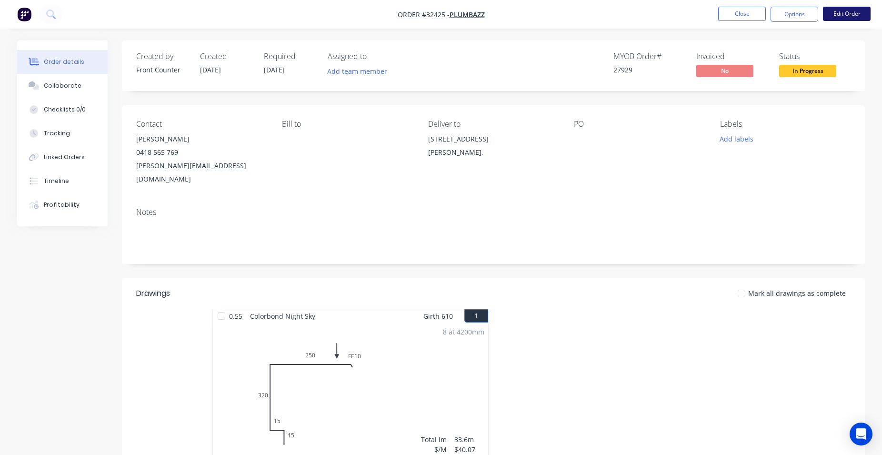
click at [846, 17] on button "Edit Order" at bounding box center [847, 14] width 48 height 14
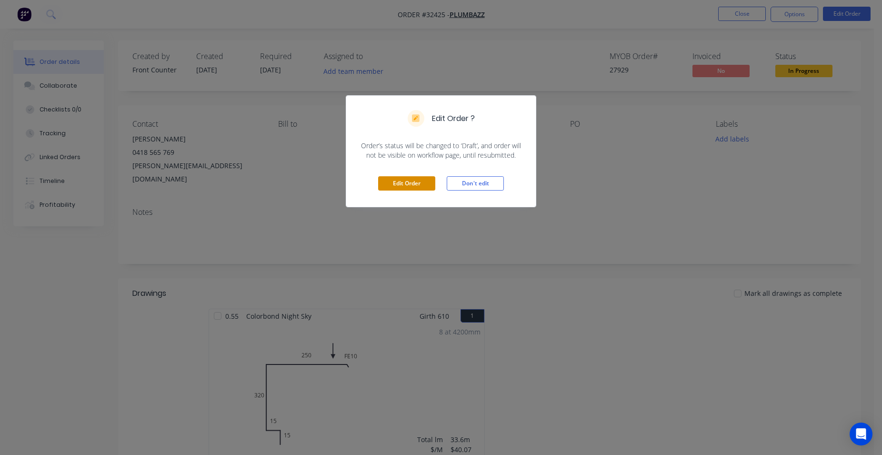
click at [400, 181] on button "Edit Order" at bounding box center [406, 183] width 57 height 14
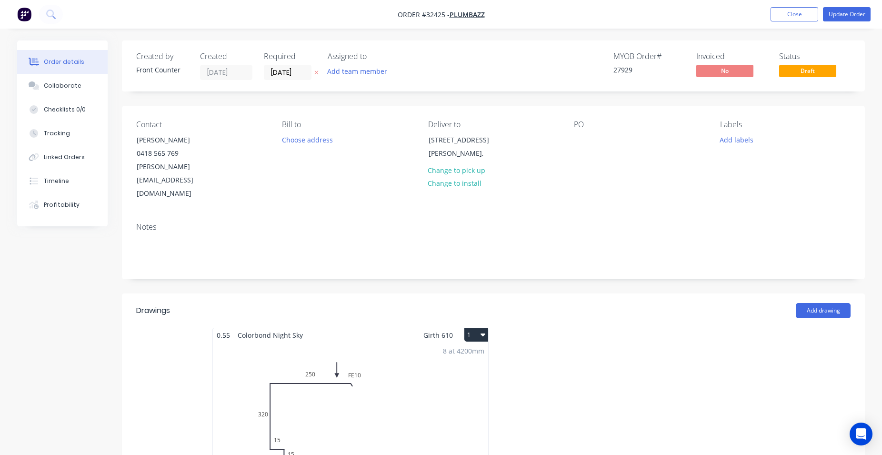
scroll to position [194, 0]
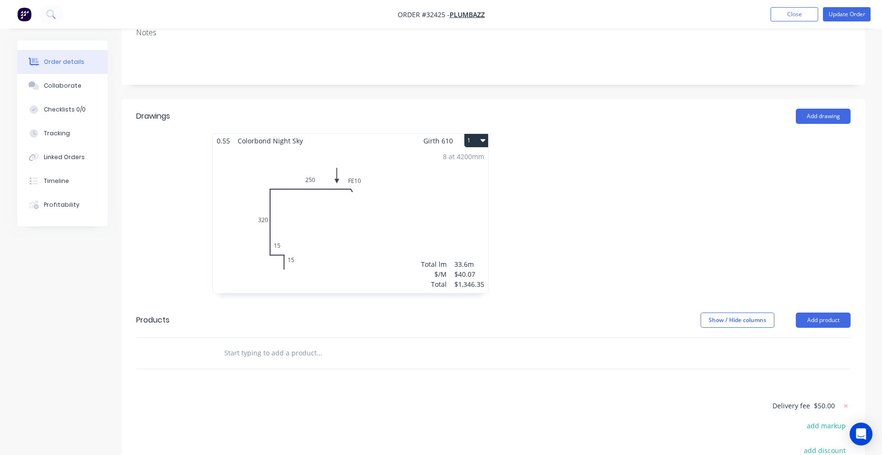
click at [235, 344] on input "text" at bounding box center [319, 353] width 191 height 19
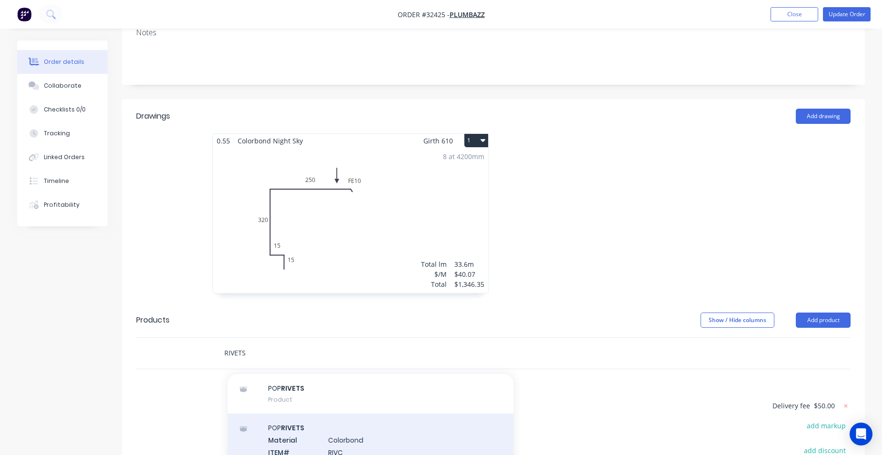
scroll to position [48, 0]
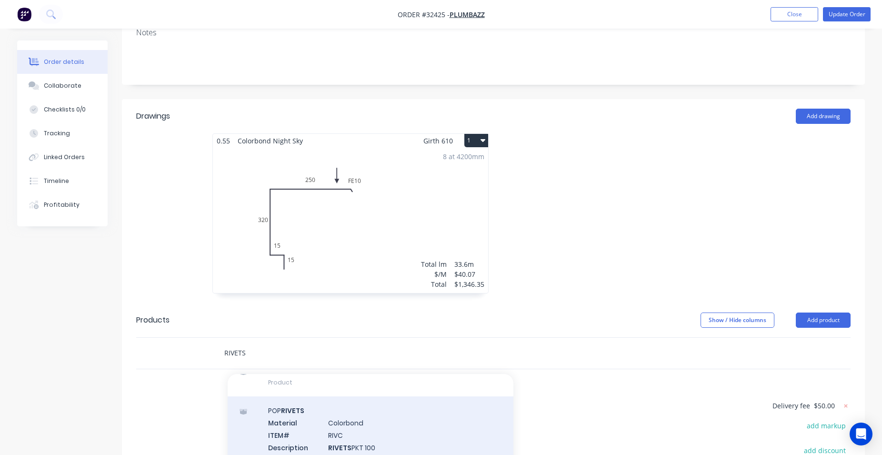
type input "RIVETS"
click at [371, 417] on div "POP RIVETS Material Colorbond ITEM# RIVC Description RIVETS PKT 100 Product var…" at bounding box center [371, 434] width 286 height 77
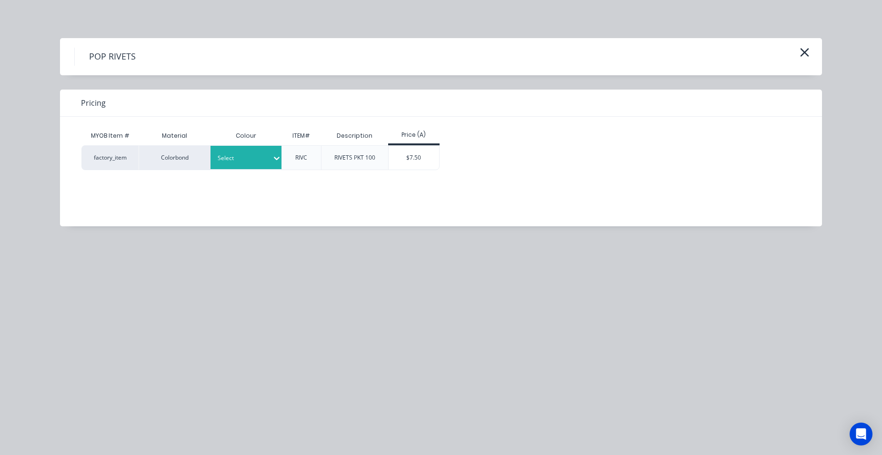
click at [272, 156] on icon at bounding box center [277, 158] width 10 height 10
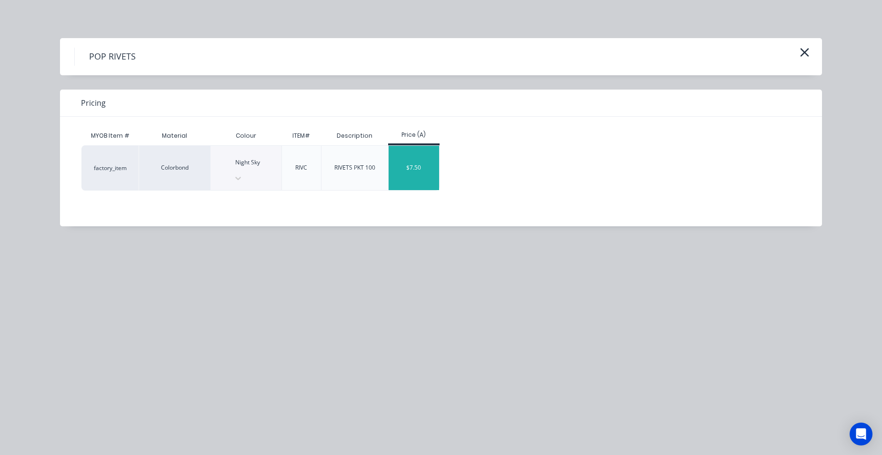
click at [407, 160] on div "$7.50" at bounding box center [414, 168] width 51 height 44
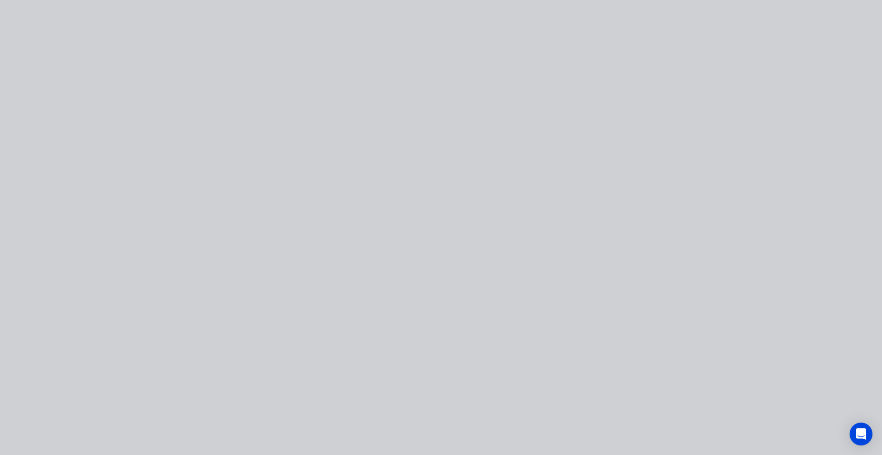
type input "$7.50"
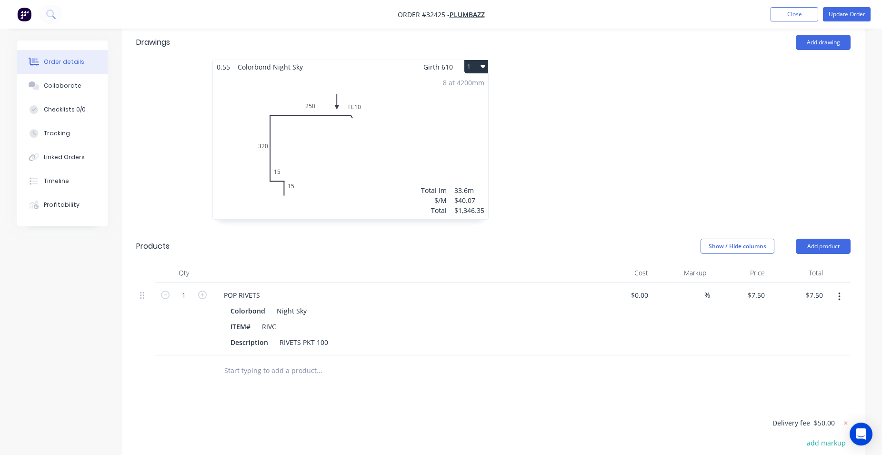
scroll to position [292, 0]
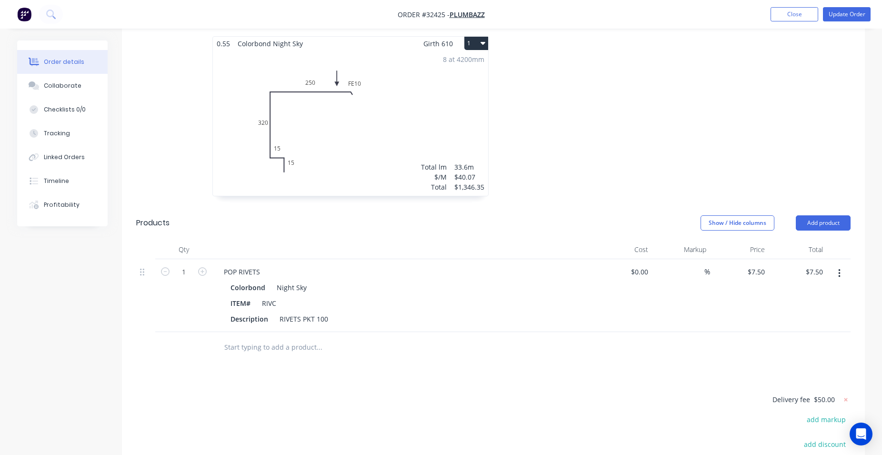
click at [300, 338] on input "text" at bounding box center [319, 347] width 191 height 19
click at [415, 338] on input "TEK SCREW" at bounding box center [319, 347] width 191 height 19
drag, startPoint x: 651, startPoint y: 377, endPoint x: 622, endPoint y: 383, distance: 29.6
click at [275, 338] on input "TEK SCREW" at bounding box center [319, 347] width 191 height 19
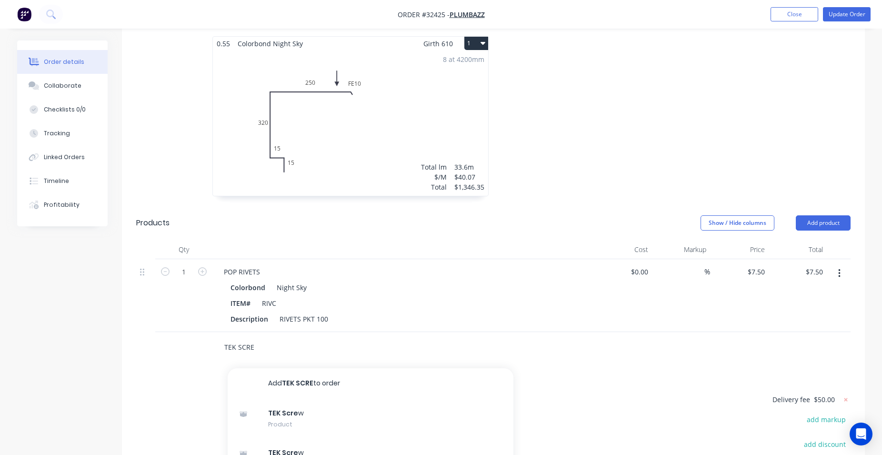
type input "TEK SCREW"
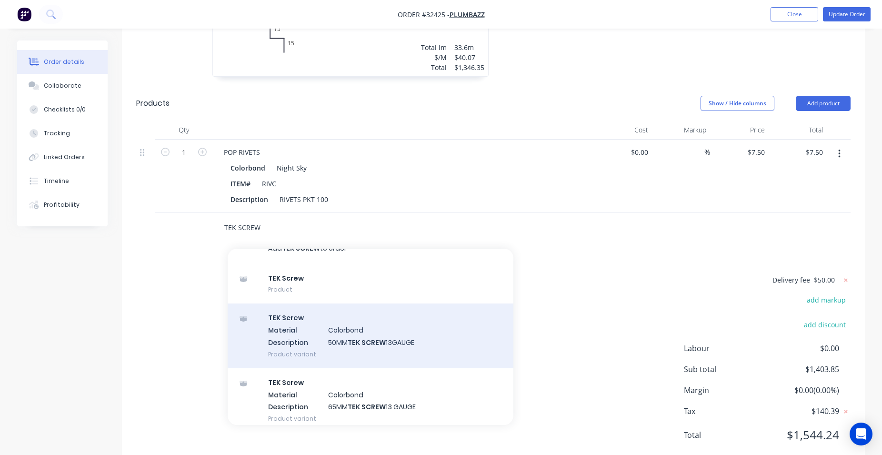
scroll to position [0, 0]
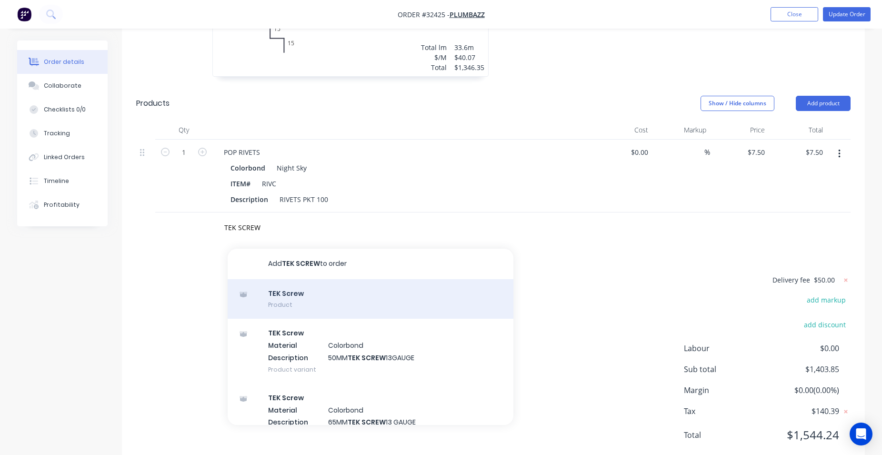
click at [324, 279] on div "TEK Screw Product" at bounding box center [371, 299] width 286 height 40
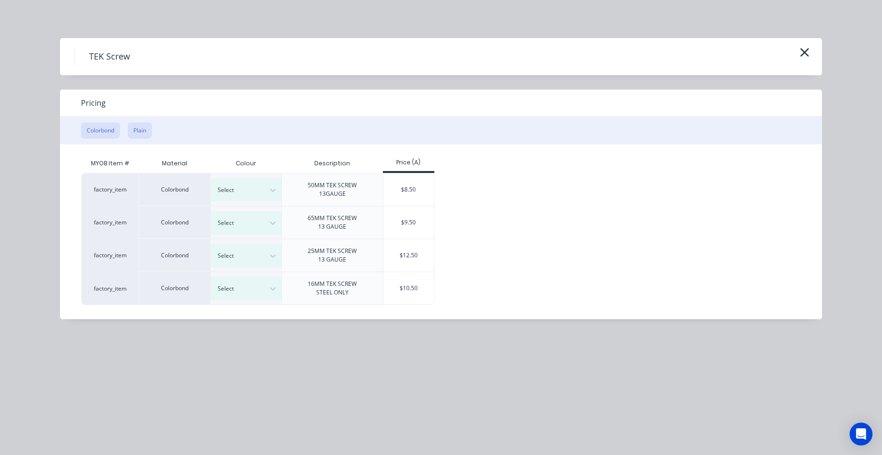
click at [143, 124] on button "Plain" at bounding box center [140, 130] width 24 height 16
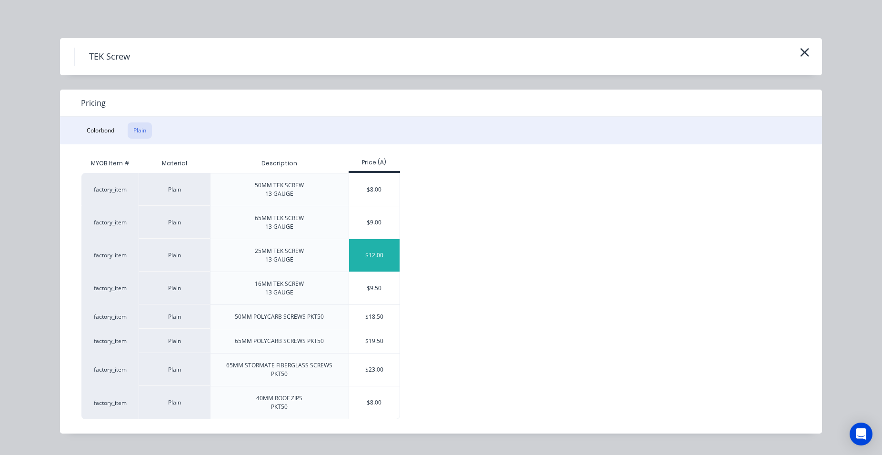
click at [383, 253] on div "$12.00" at bounding box center [374, 255] width 51 height 32
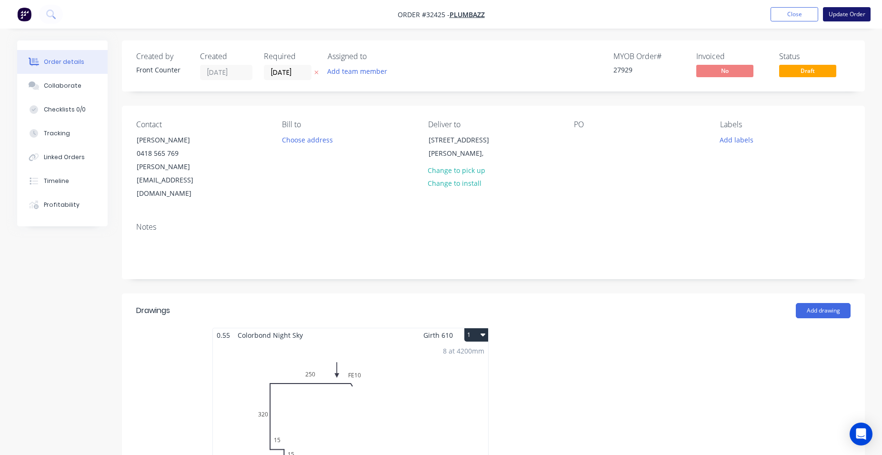
click at [845, 17] on button "Update Order" at bounding box center [847, 14] width 48 height 14
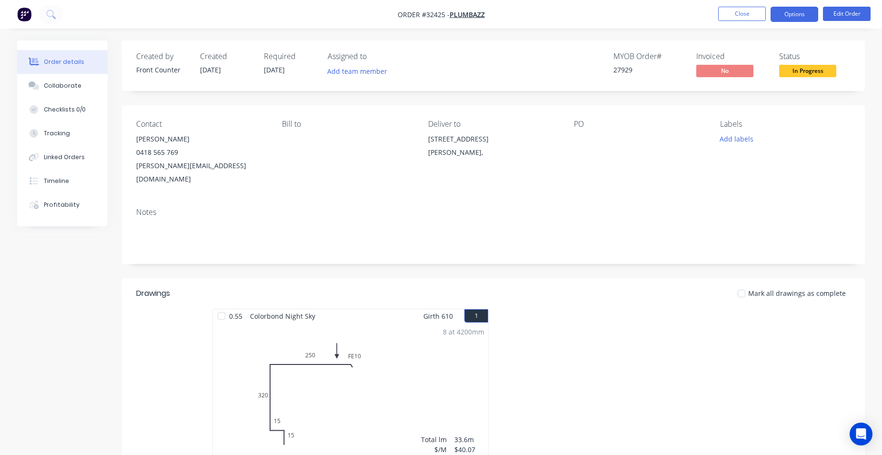
click at [791, 17] on button "Options" at bounding box center [795, 14] width 48 height 15
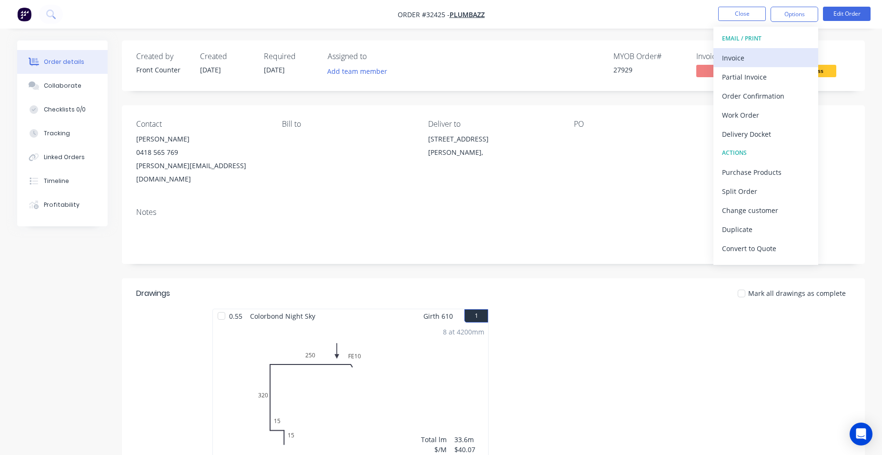
click at [724, 56] on div "Invoice" at bounding box center [766, 58] width 88 height 14
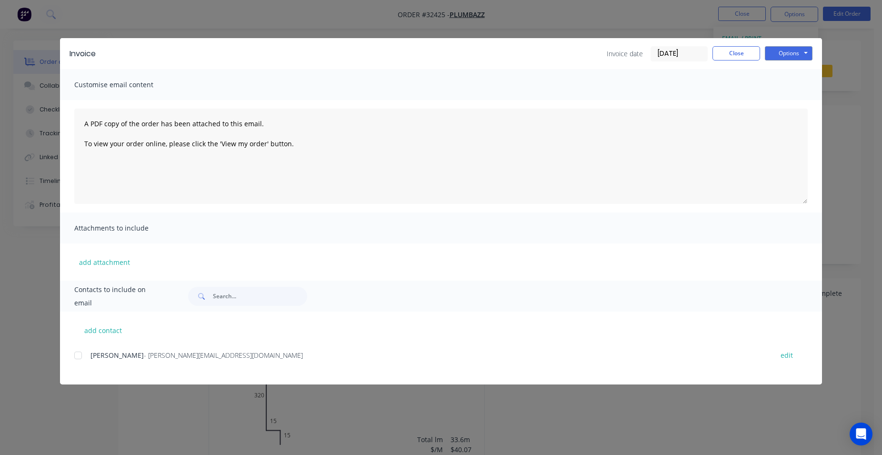
click at [77, 355] on div at bounding box center [78, 355] width 19 height 19
click at [776, 52] on button "Options" at bounding box center [789, 53] width 48 height 14
click at [801, 99] on button "Email" at bounding box center [795, 102] width 61 height 16
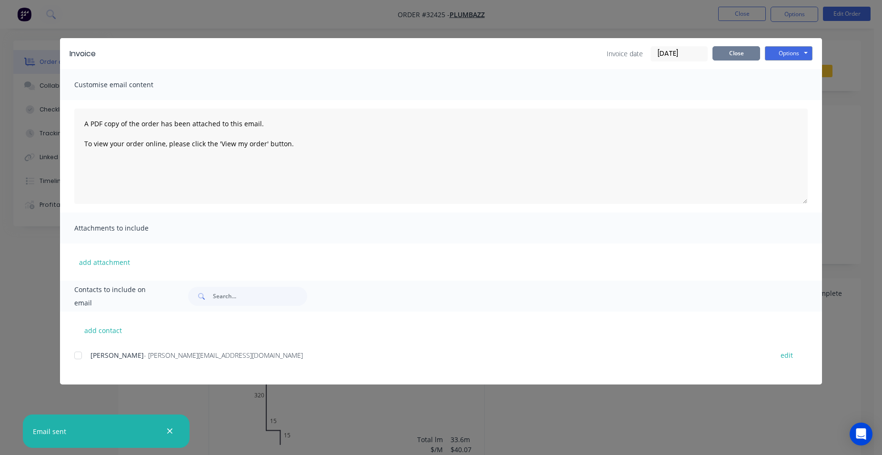
click at [725, 53] on button "Close" at bounding box center [737, 53] width 48 height 14
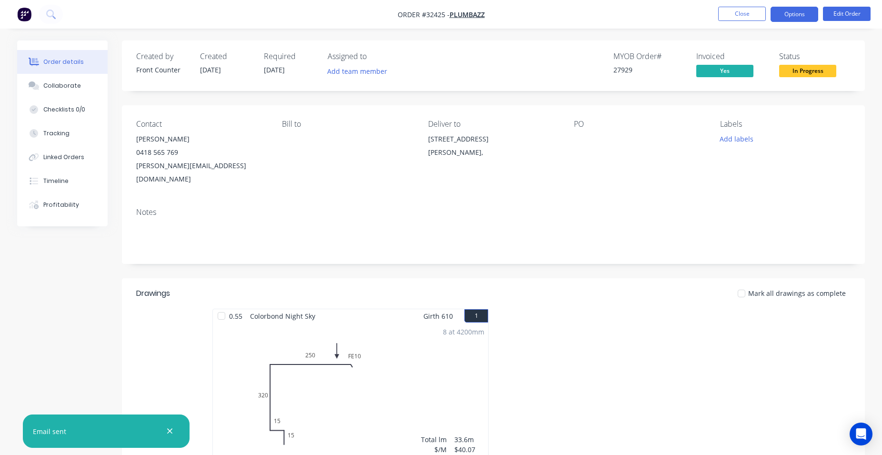
click at [784, 12] on button "Options" at bounding box center [795, 14] width 48 height 15
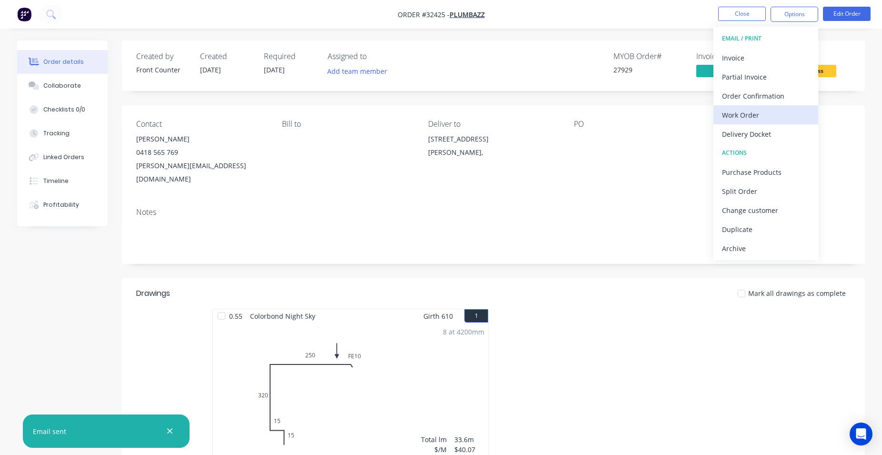
click at [746, 113] on div "Work Order" at bounding box center [766, 115] width 88 height 14
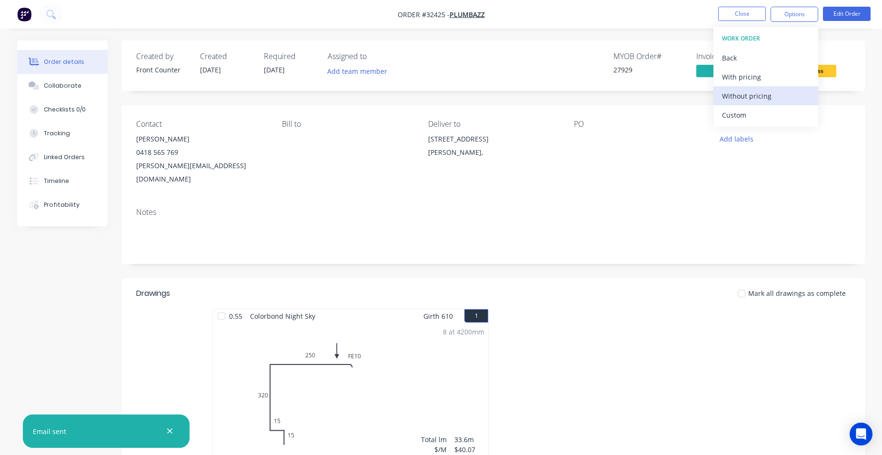
click at [765, 95] on div "Without pricing" at bounding box center [766, 96] width 88 height 14
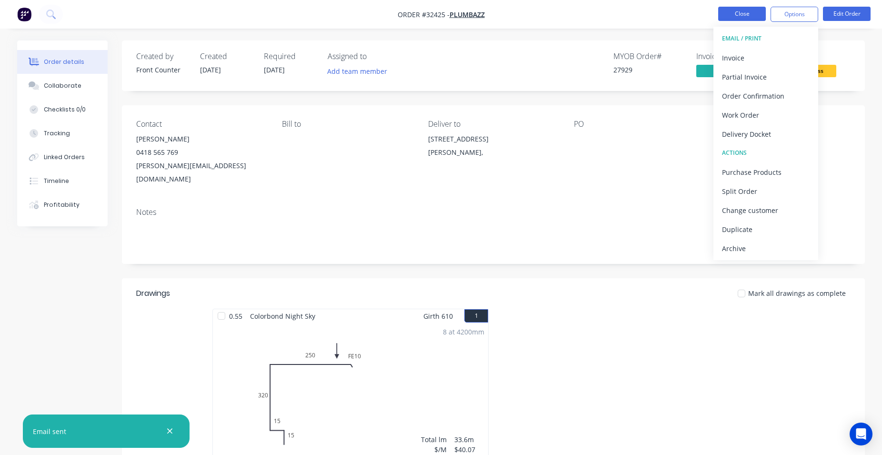
click at [744, 13] on button "Close" at bounding box center [743, 14] width 48 height 14
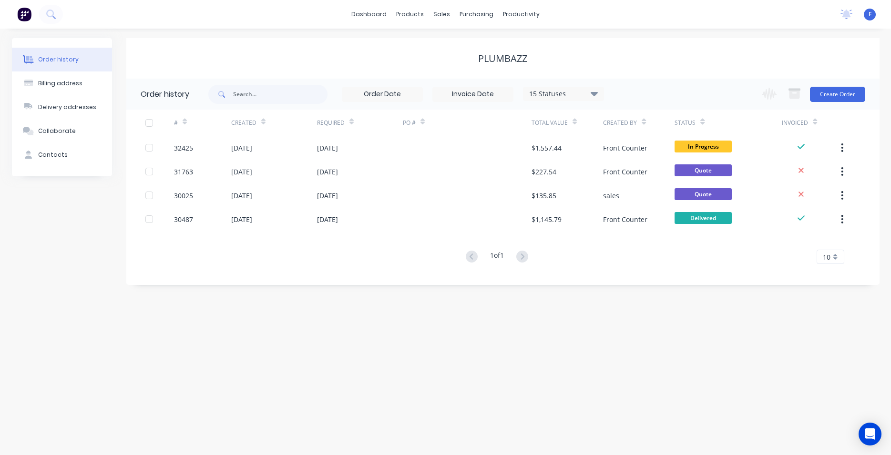
click at [26, 18] on img at bounding box center [24, 14] width 14 height 14
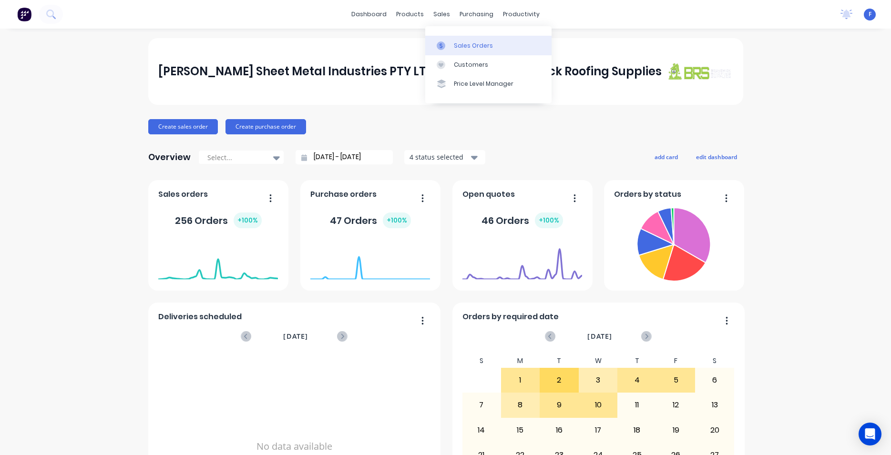
click at [471, 47] on div "Sales Orders" at bounding box center [473, 45] width 39 height 9
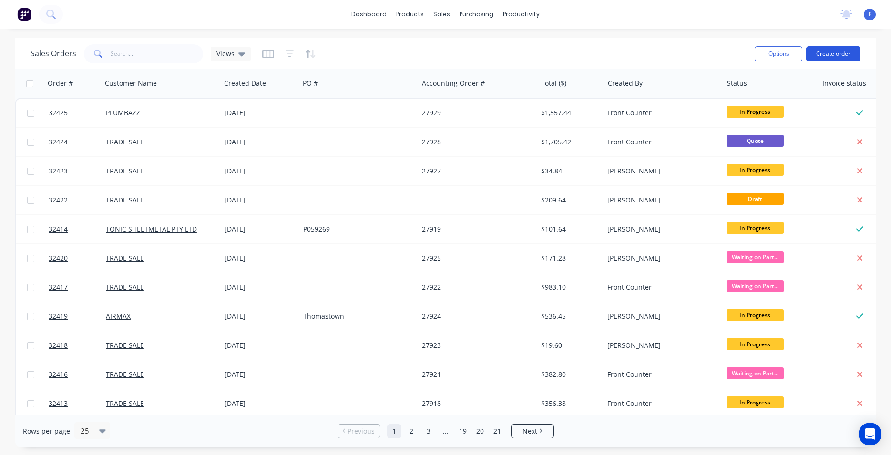
click at [830, 57] on button "Create order" at bounding box center [833, 53] width 54 height 15
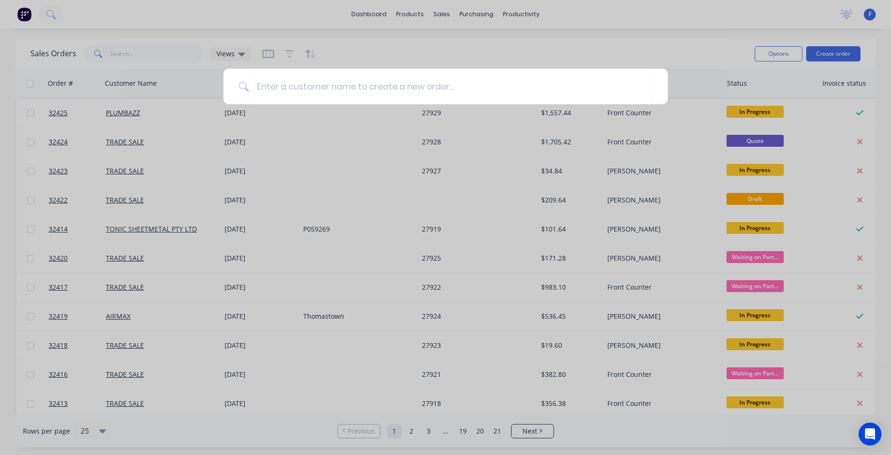
type input "N"
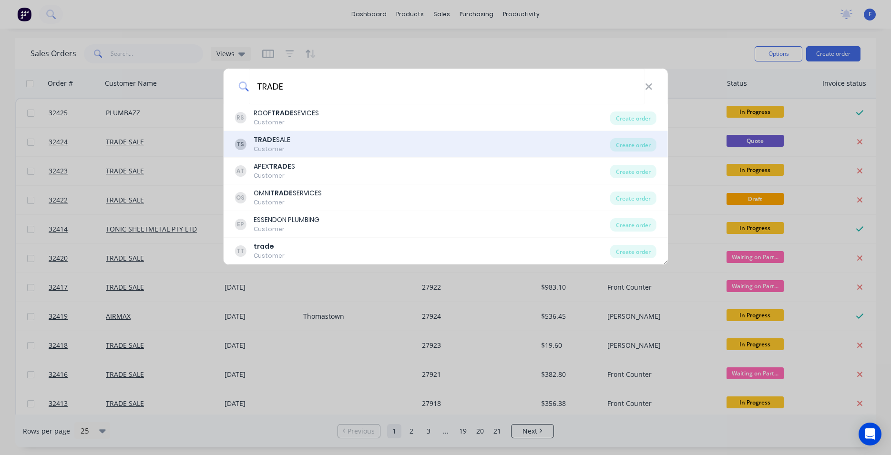
type input "TRADE"
click at [334, 145] on div "TS TRADE SALE Customer" at bounding box center [421, 144] width 375 height 19
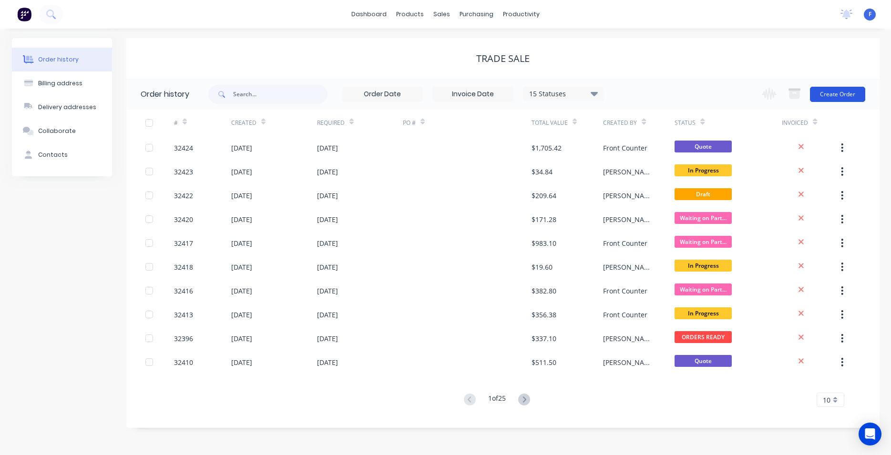
click at [836, 94] on button "Create Order" at bounding box center [837, 94] width 55 height 15
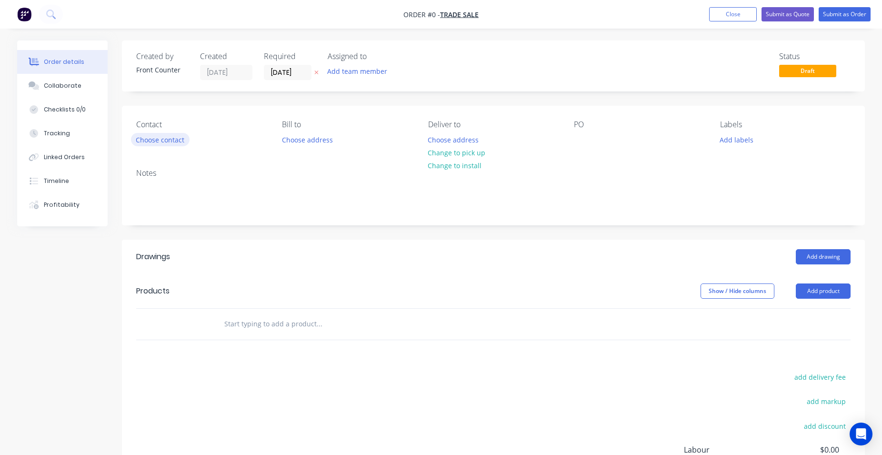
click at [161, 140] on button "Choose contact" at bounding box center [160, 139] width 59 height 13
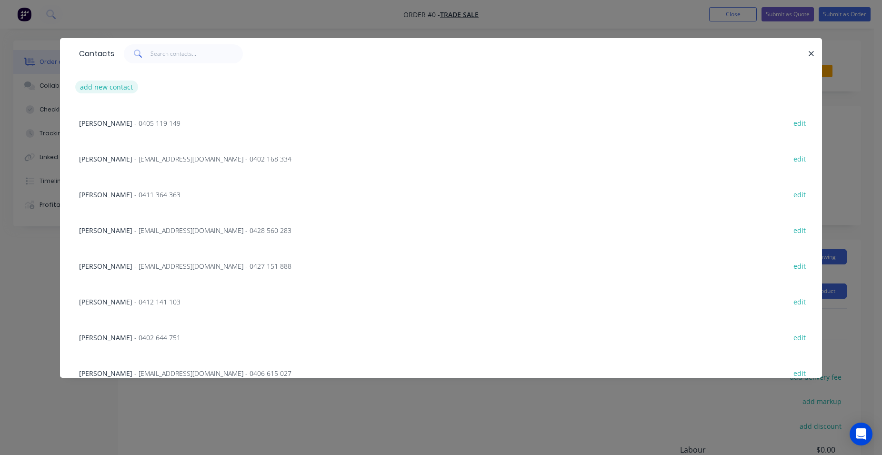
click at [130, 88] on button "add new contact" at bounding box center [106, 87] width 63 height 13
select select "AU"
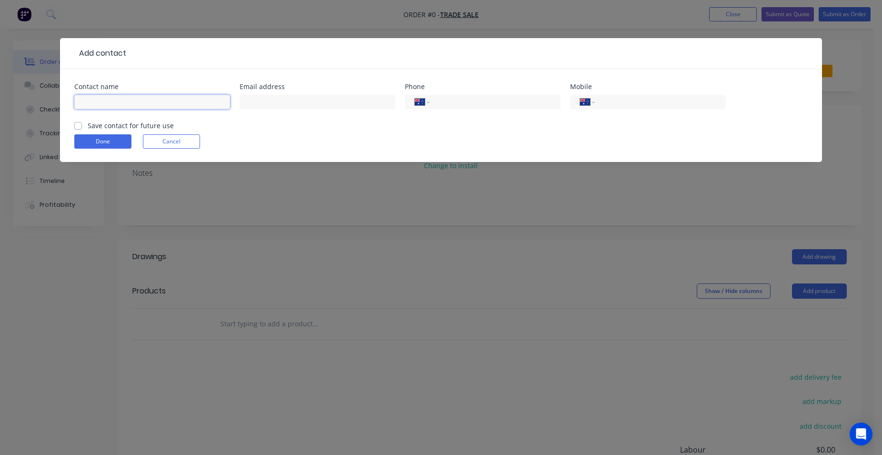
click at [142, 99] on input "text" at bounding box center [152, 102] width 156 height 14
type input "N"
click at [155, 144] on button "Cancel" at bounding box center [171, 141] width 57 height 14
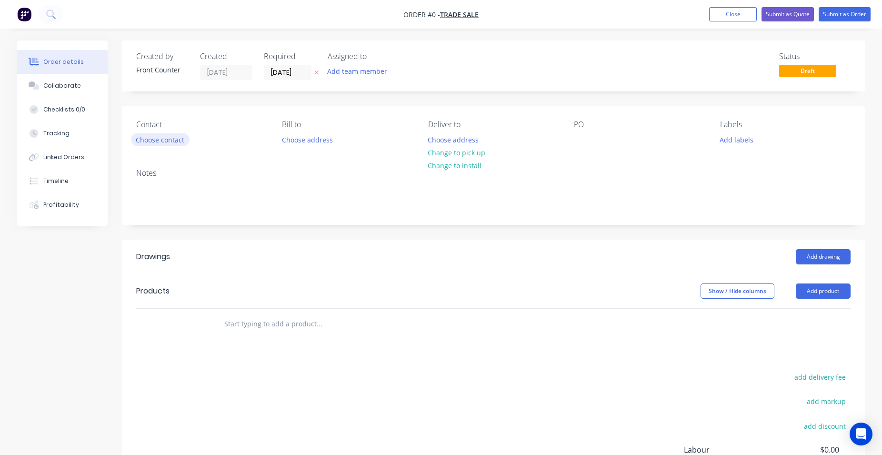
click at [170, 137] on button "Choose contact" at bounding box center [160, 139] width 59 height 13
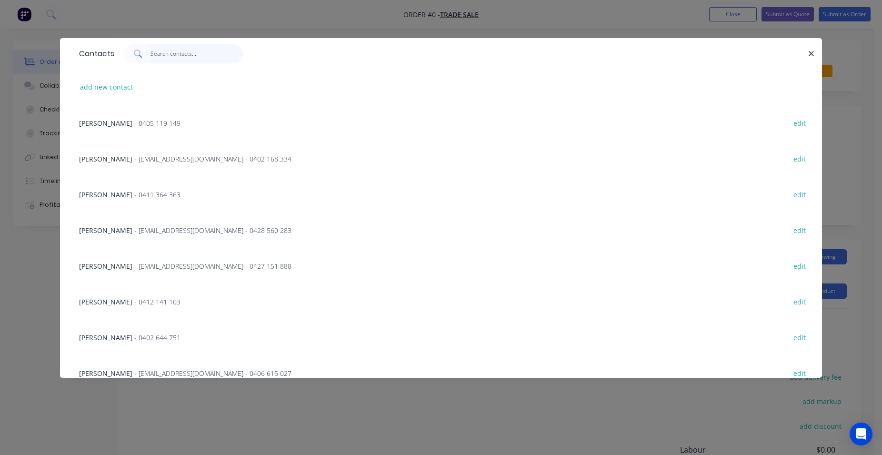
click at [170, 60] on input "text" at bounding box center [197, 53] width 93 height 19
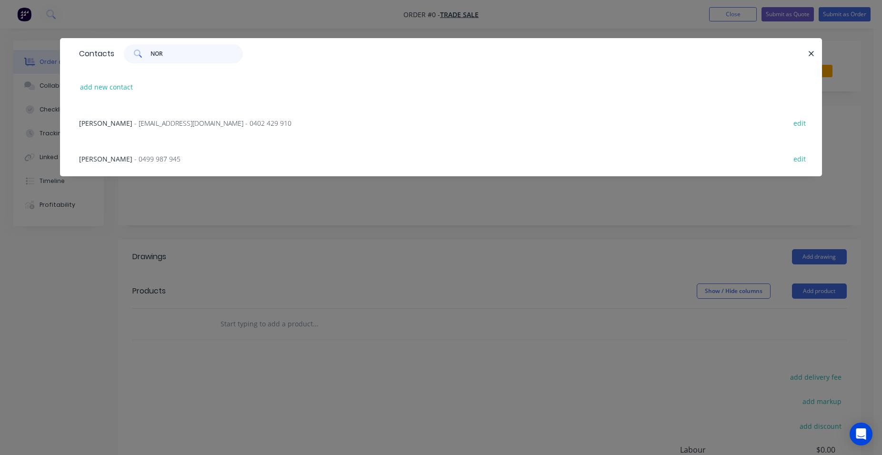
type input "NORM"
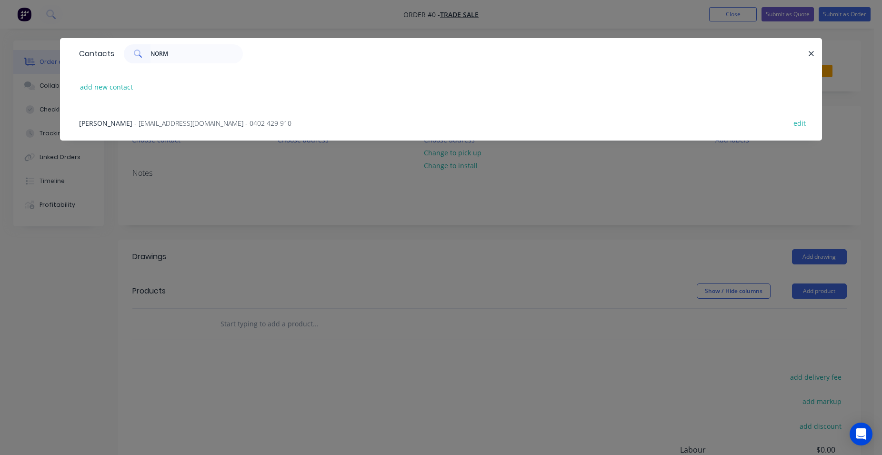
click at [197, 121] on span "- [EMAIL_ADDRESS][DOMAIN_NAME] - 0402 429 910" at bounding box center [212, 123] width 157 height 9
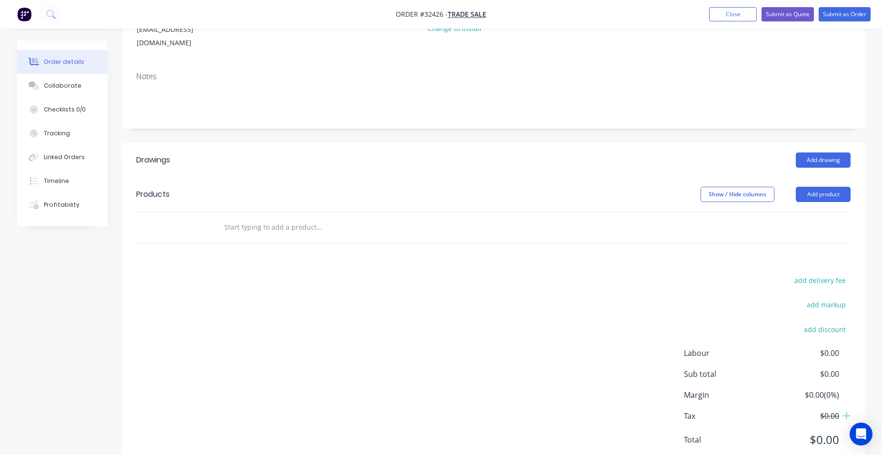
scroll to position [146, 0]
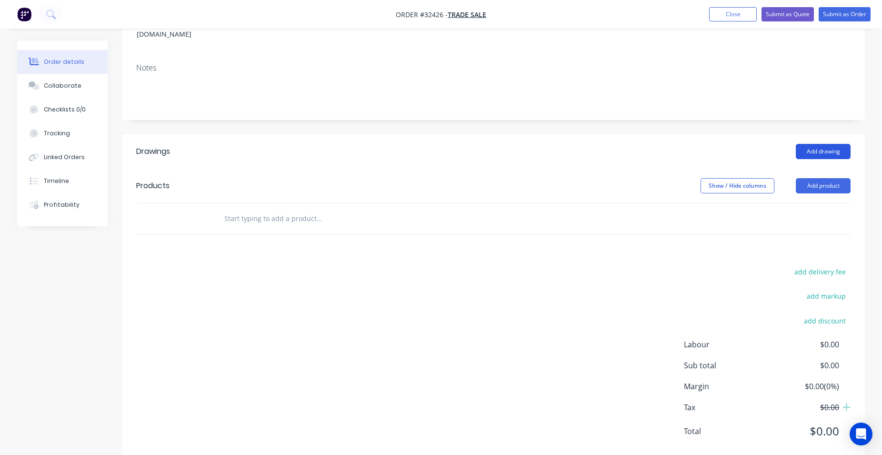
click at [814, 144] on button "Add drawing" at bounding box center [823, 151] width 55 height 15
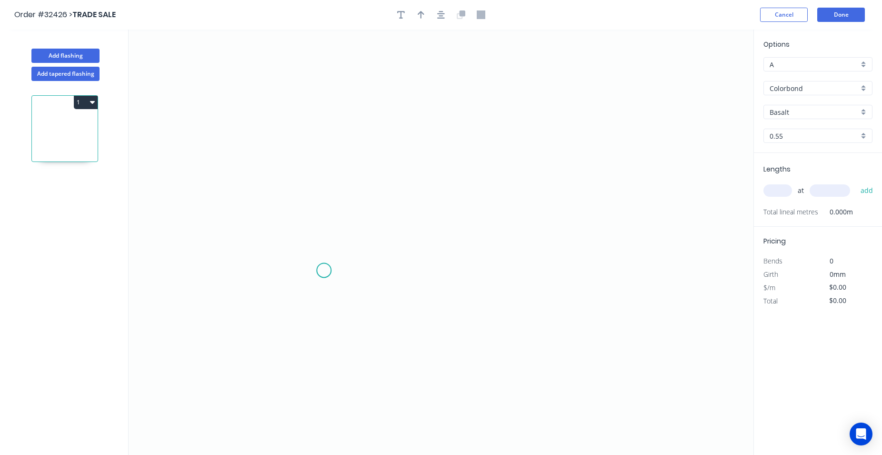
click at [324, 271] on icon "0" at bounding box center [441, 243] width 625 height 426
click at [293, 243] on icon at bounding box center [308, 256] width 31 height 27
click at [329, 219] on icon "0 ?" at bounding box center [441, 243] width 625 height 426
click at [324, 81] on icon "0 ? ? ? º" at bounding box center [441, 243] width 625 height 426
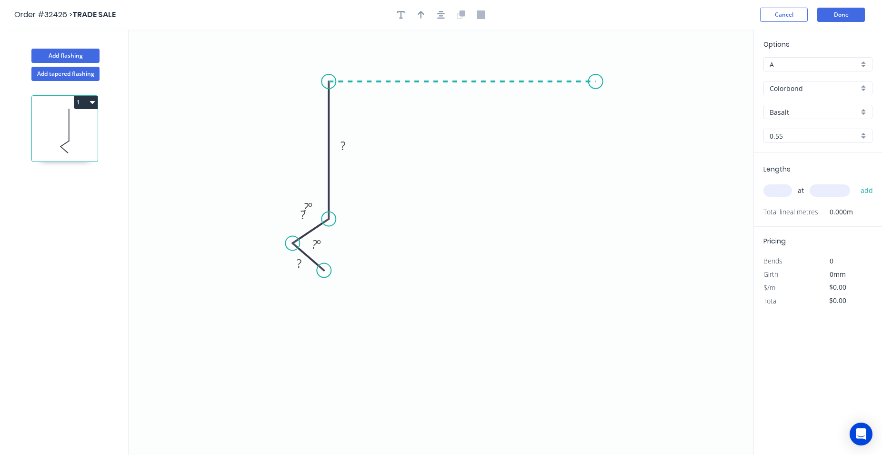
click at [596, 83] on icon "0 ? ? ? ? º ? º" at bounding box center [441, 243] width 625 height 426
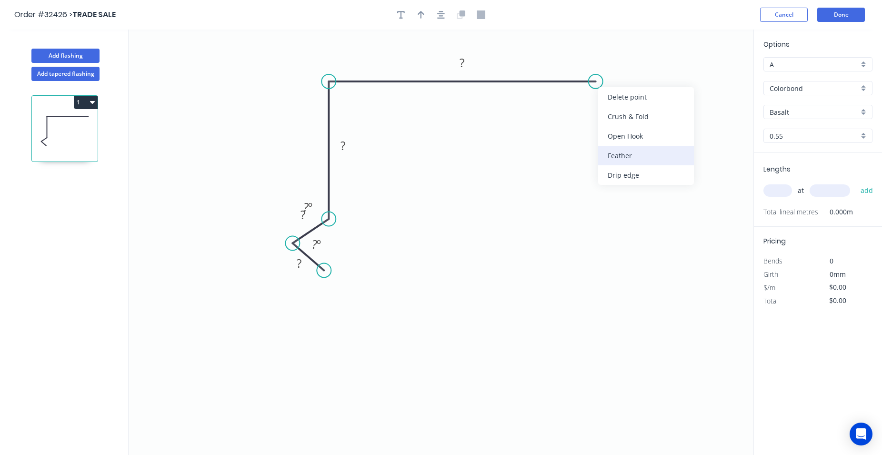
click at [652, 162] on div "Feather" at bounding box center [646, 156] width 96 height 20
click at [622, 54] on rect at bounding box center [608, 57] width 37 height 20
click at [620, 55] on tspan "15" at bounding box center [614, 56] width 13 height 16
drag, startPoint x: 316, startPoint y: 211, endPoint x: 325, endPoint y: 214, distance: 9.5
click at [325, 214] on g "45 º" at bounding box center [315, 211] width 44 height 29
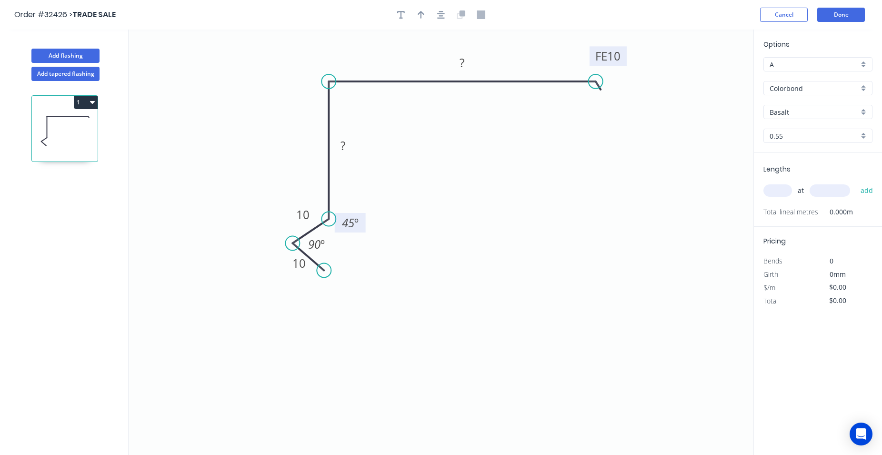
drag, startPoint x: 322, startPoint y: 211, endPoint x: 364, endPoint y: 227, distance: 45.2
click at [364, 227] on rect at bounding box center [350, 223] width 31 height 20
drag, startPoint x: 352, startPoint y: 142, endPoint x: 386, endPoint y: 145, distance: 34.4
click at [352, 142] on rect at bounding box center [343, 146] width 19 height 13
type input "$40.07"
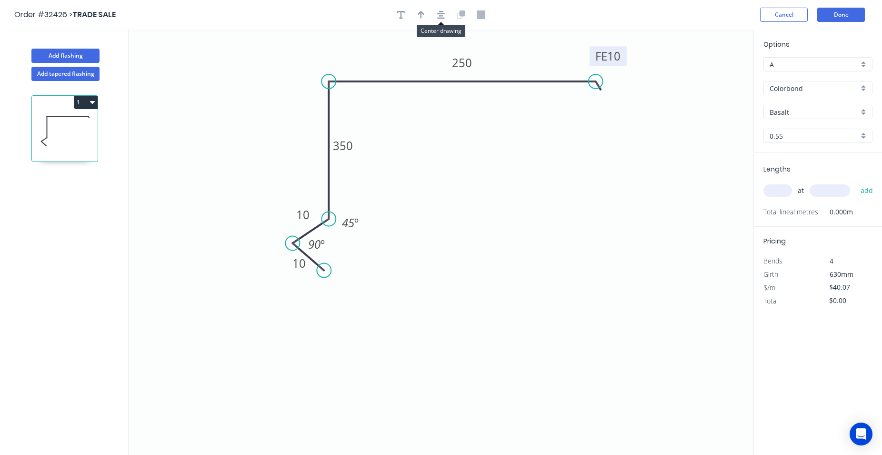
drag, startPoint x: 440, startPoint y: 17, endPoint x: 538, endPoint y: 9, distance: 98.5
click at [440, 17] on icon "button" at bounding box center [441, 14] width 8 height 9
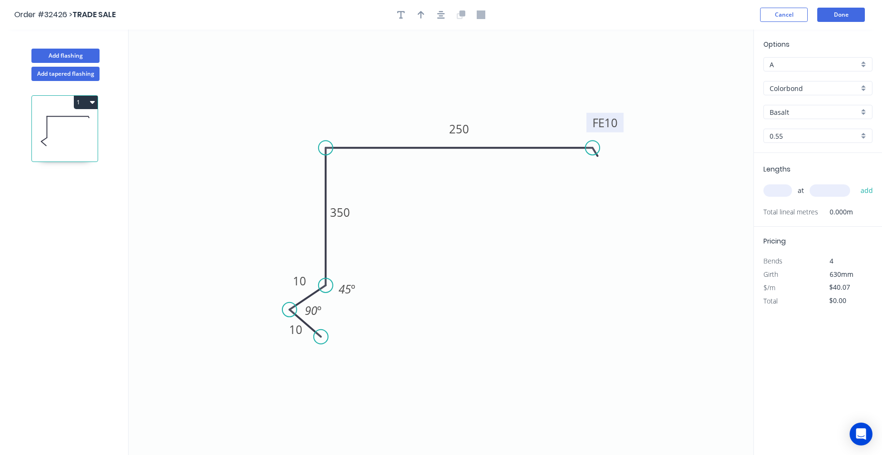
click at [862, 84] on div "Colorbond" at bounding box center [818, 88] width 109 height 14
click at [819, 157] on div "Zinc" at bounding box center [818, 156] width 108 height 17
type input "Zinc"
type input "$32.70"
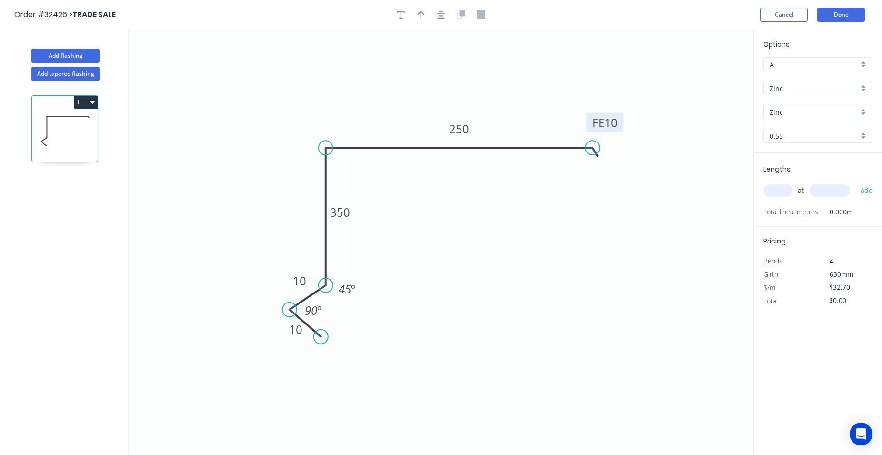
click at [786, 191] on input "text" at bounding box center [778, 190] width 29 height 12
type input "1"
type input "3000"
click at [856, 182] on button "add" at bounding box center [867, 190] width 22 height 16
type input "$98.10"
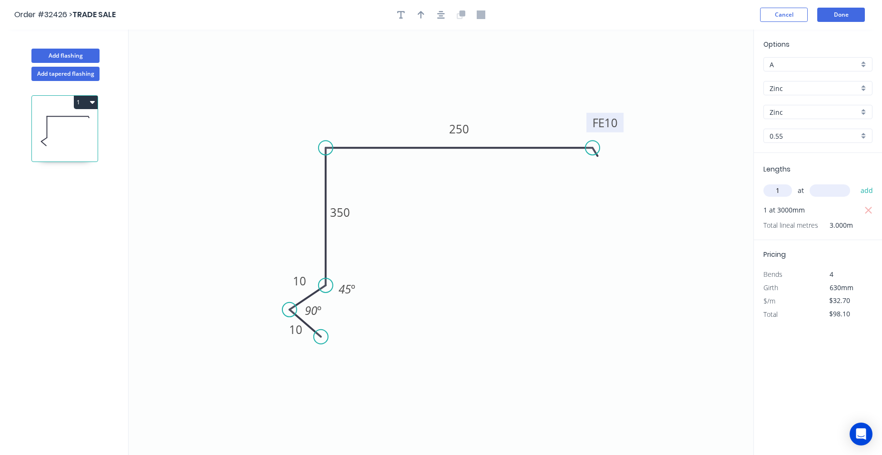
type input "1"
type input "3500"
click at [856, 182] on button "add" at bounding box center [867, 190] width 22 height 16
type input "$212.55"
click at [836, 13] on button "Done" at bounding box center [842, 15] width 48 height 14
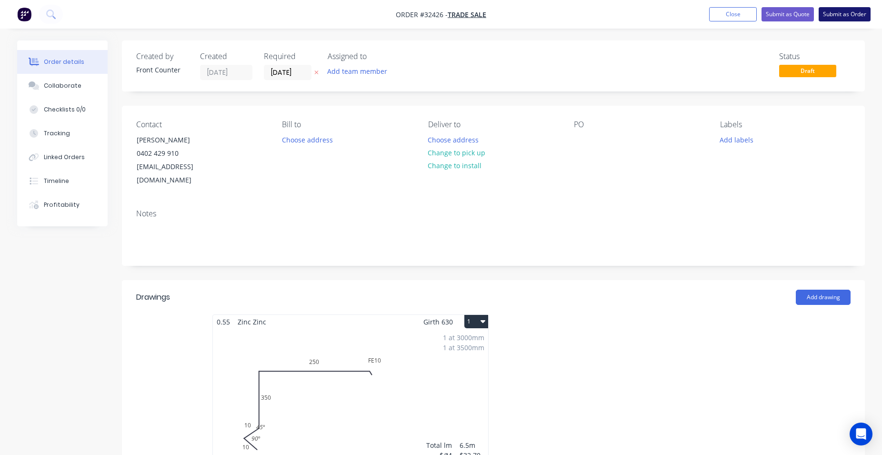
click at [855, 13] on button "Submit as Order" at bounding box center [845, 14] width 52 height 14
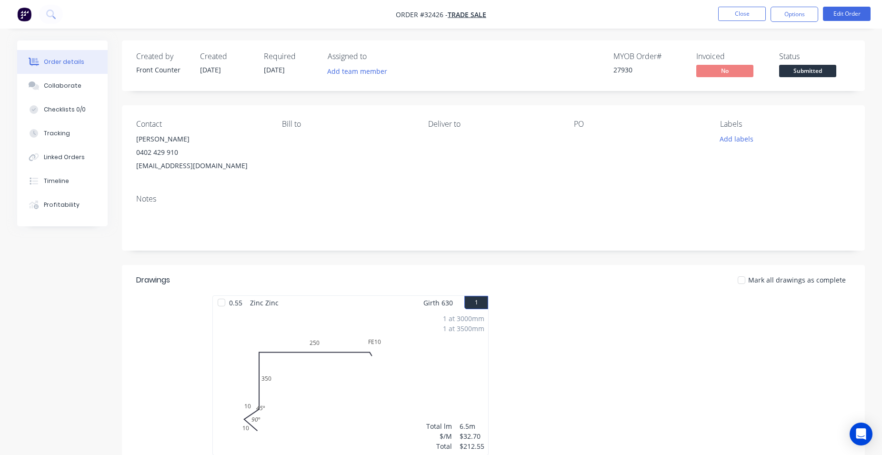
click at [820, 70] on span "Submitted" at bounding box center [808, 71] width 57 height 12
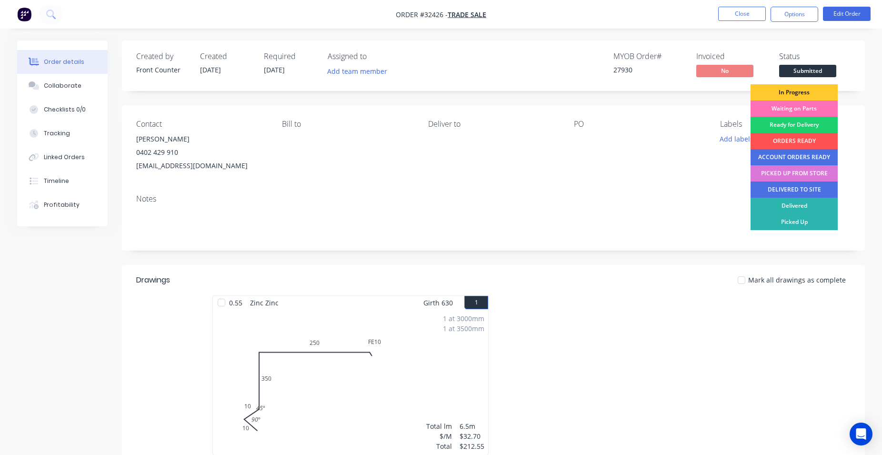
click at [818, 95] on div "In Progress" at bounding box center [794, 92] width 87 height 16
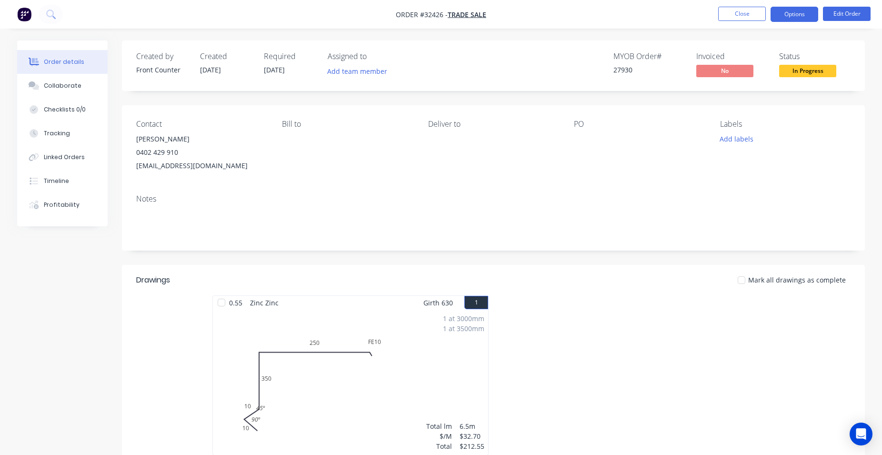
click at [801, 11] on button "Options" at bounding box center [795, 14] width 48 height 15
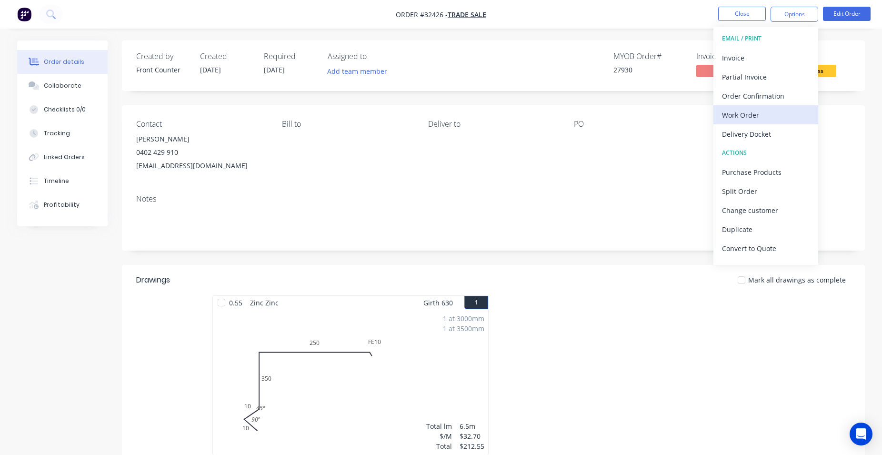
click at [778, 114] on div "Work Order" at bounding box center [766, 115] width 88 height 14
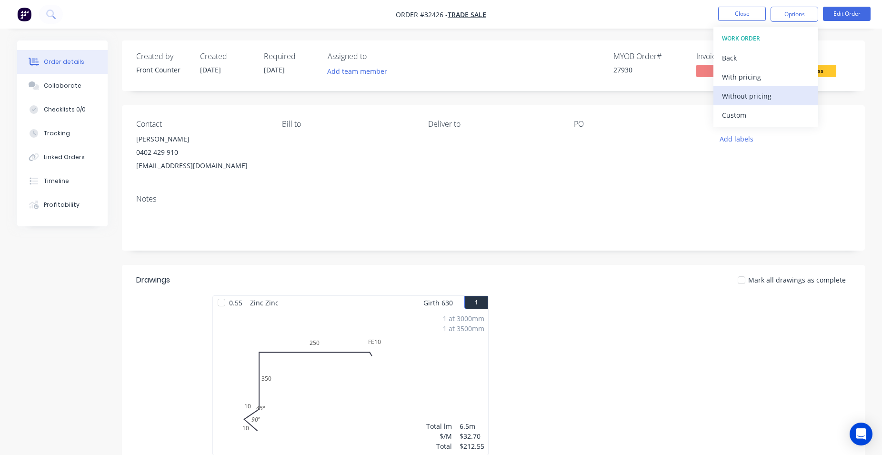
click at [786, 94] on div "Without pricing" at bounding box center [766, 96] width 88 height 14
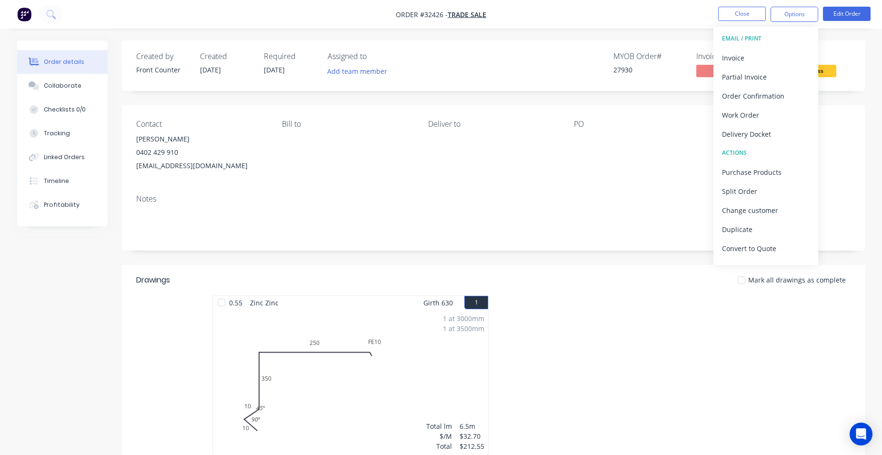
click at [27, 15] on img "button" at bounding box center [24, 14] width 14 height 14
